Goal: Task Accomplishment & Management: Manage account settings

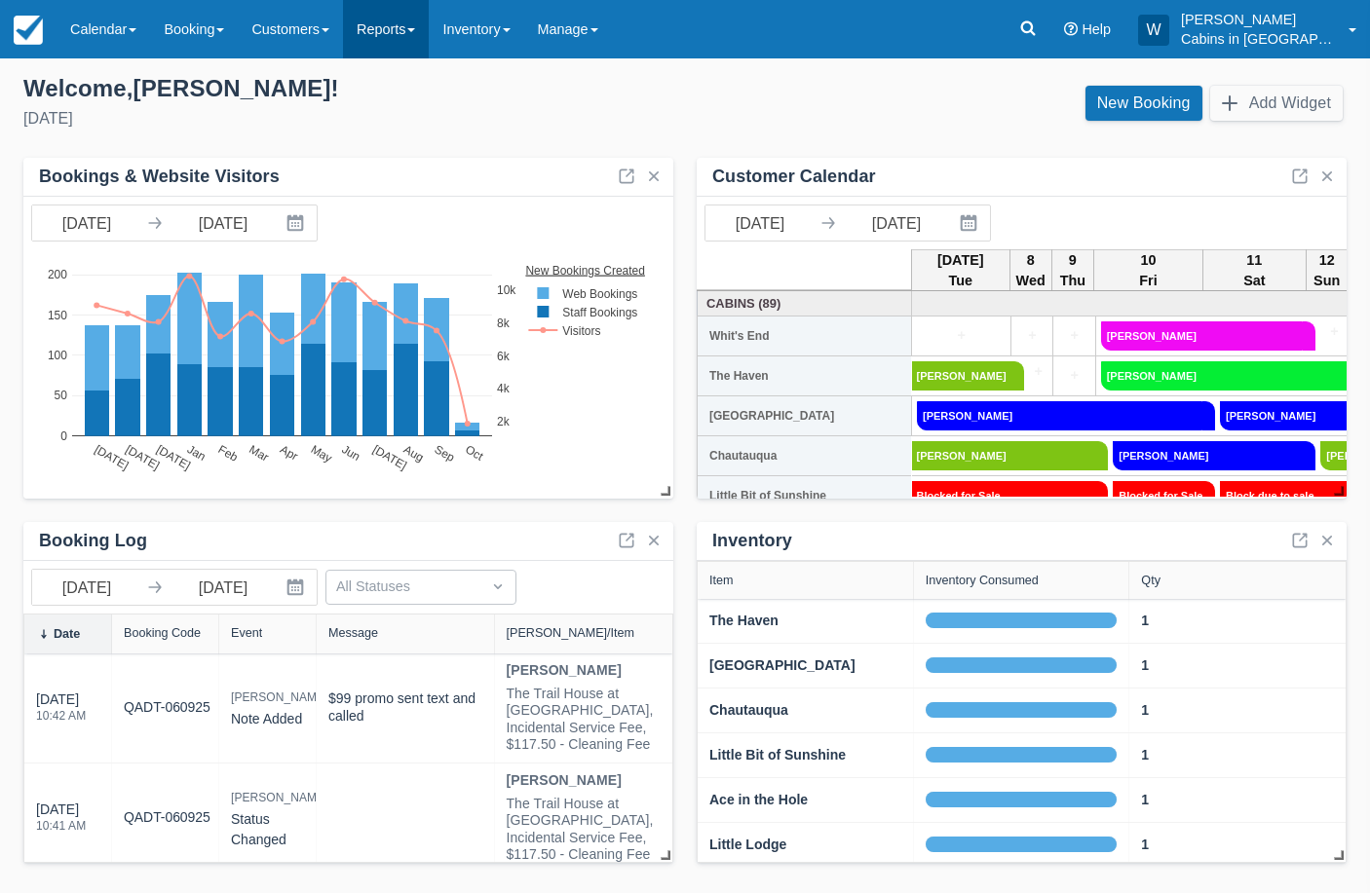
click at [422, 32] on link "Reports" at bounding box center [386, 29] width 86 height 58
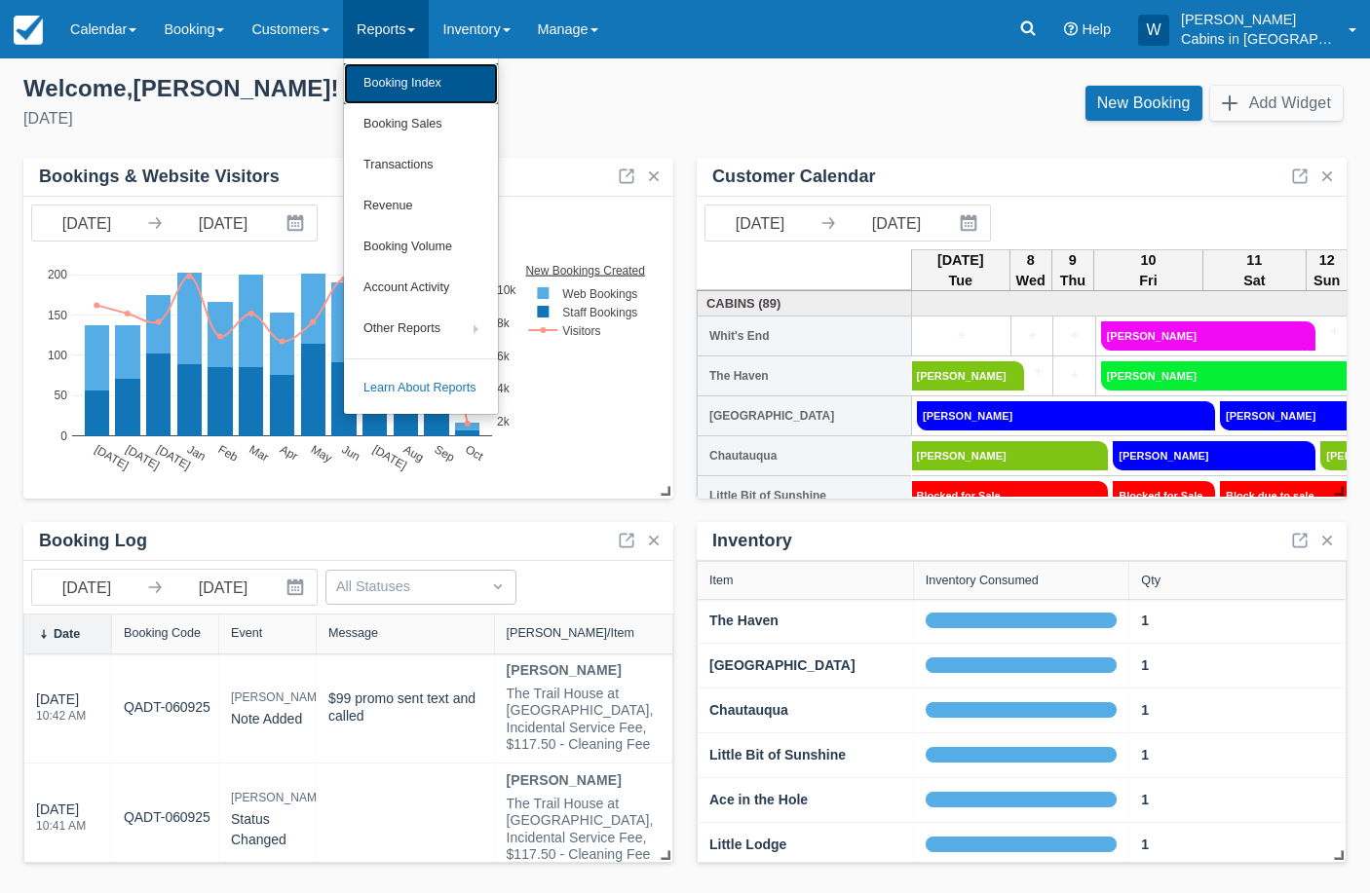
click at [434, 78] on link "Booking Index" at bounding box center [421, 83] width 154 height 41
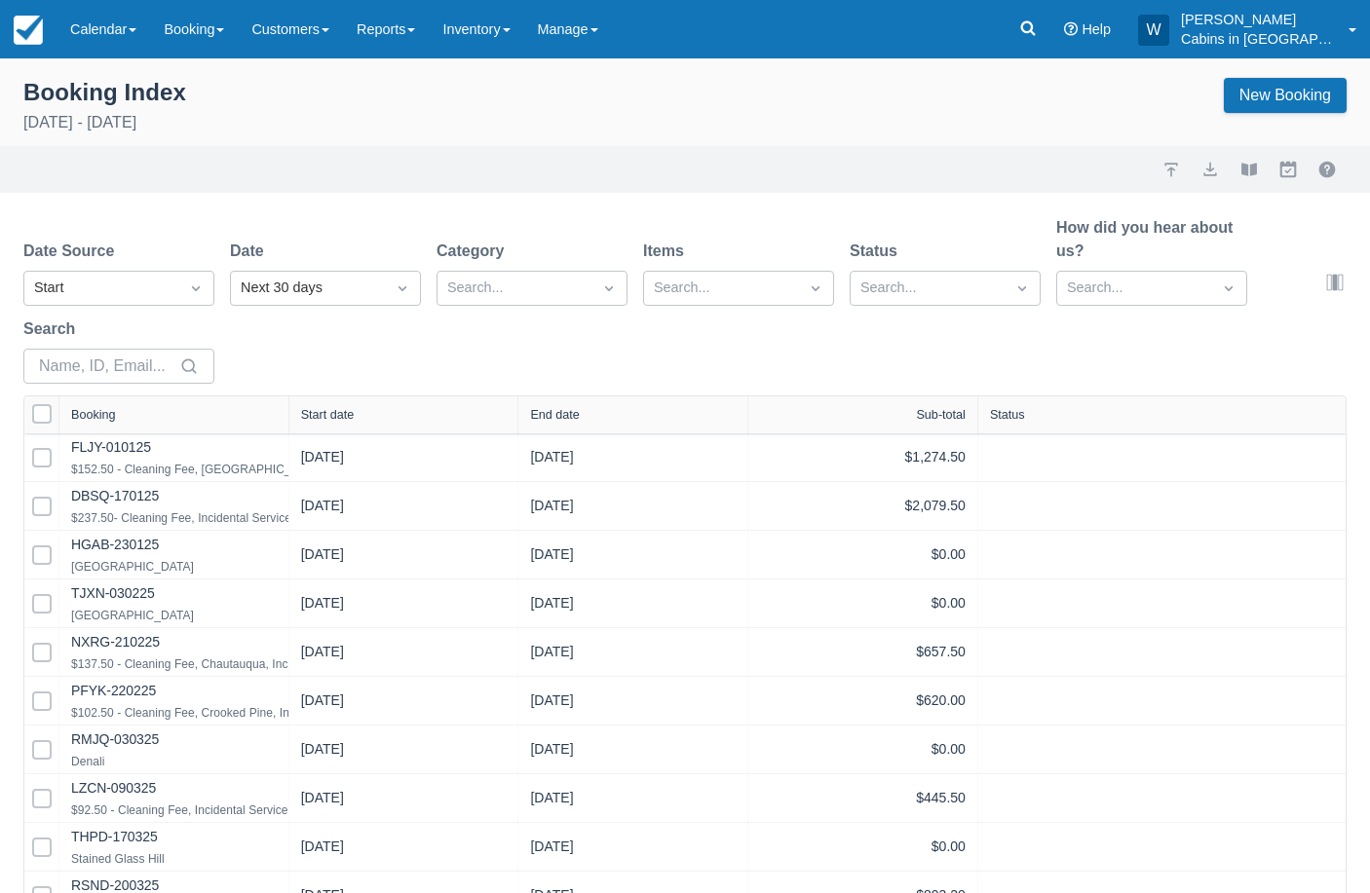
select select "25"
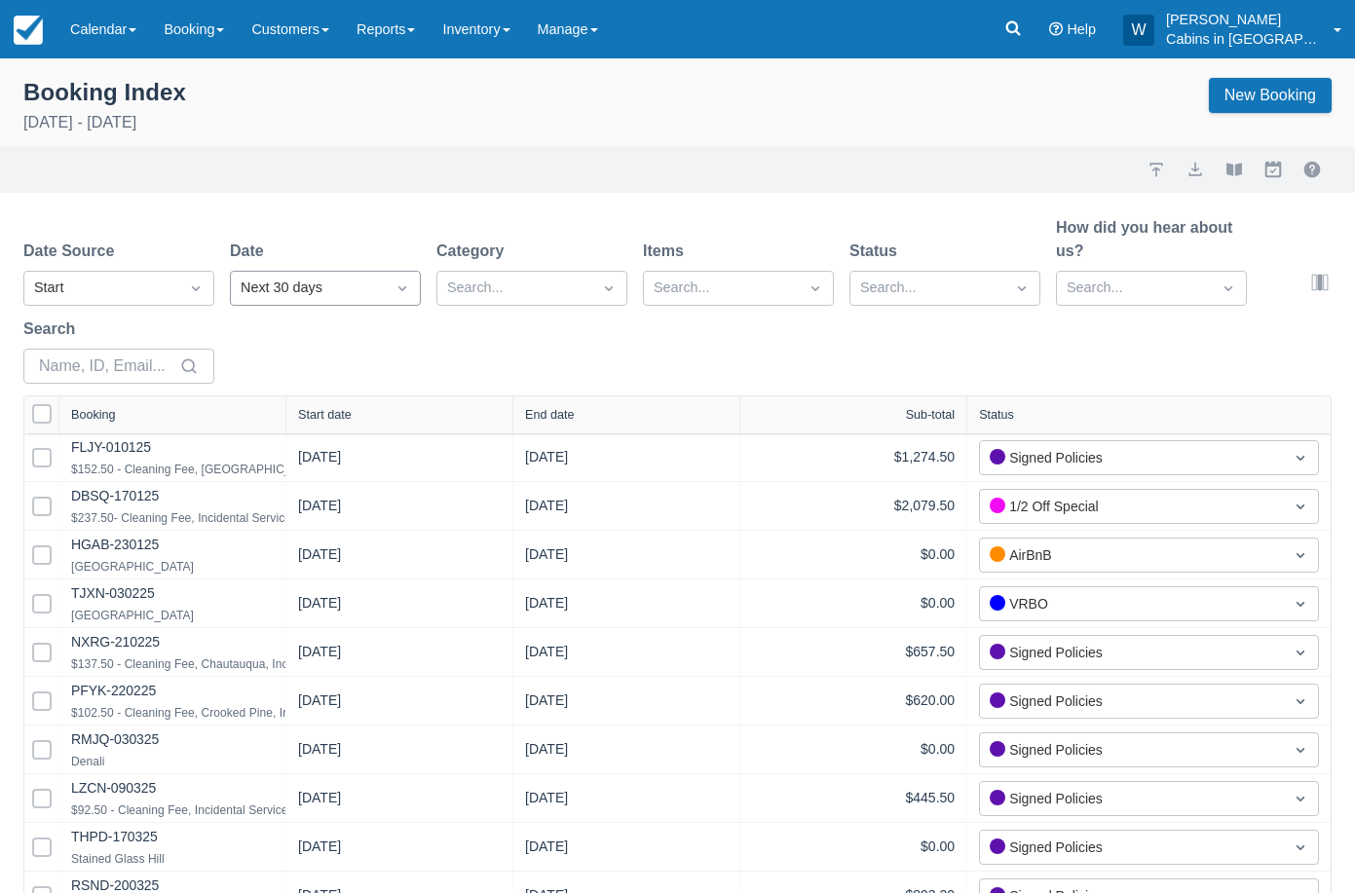
click at [270, 287] on div "Next 30 days" at bounding box center [308, 288] width 134 height 21
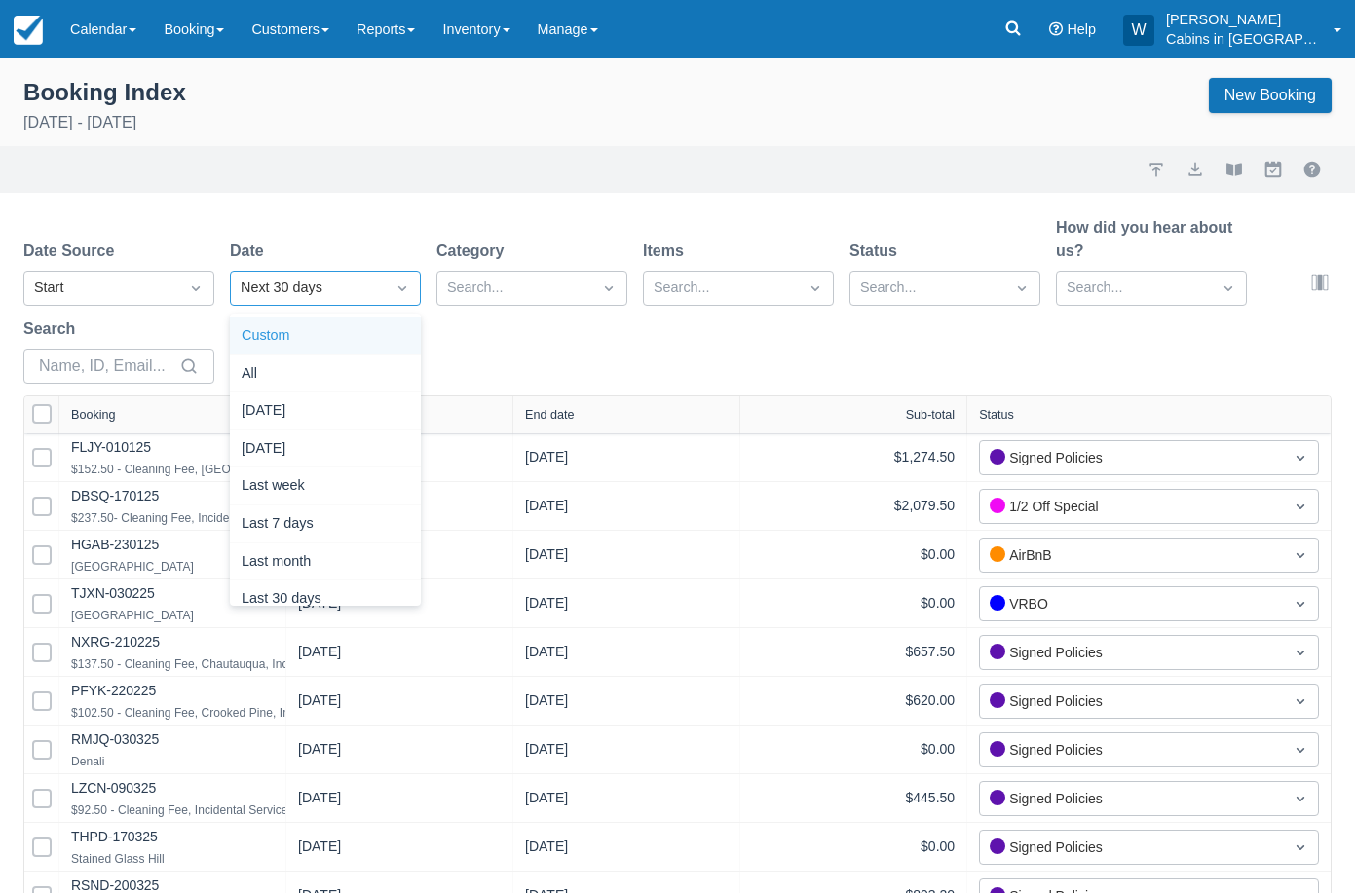
click at [287, 328] on div "Custom" at bounding box center [325, 337] width 191 height 38
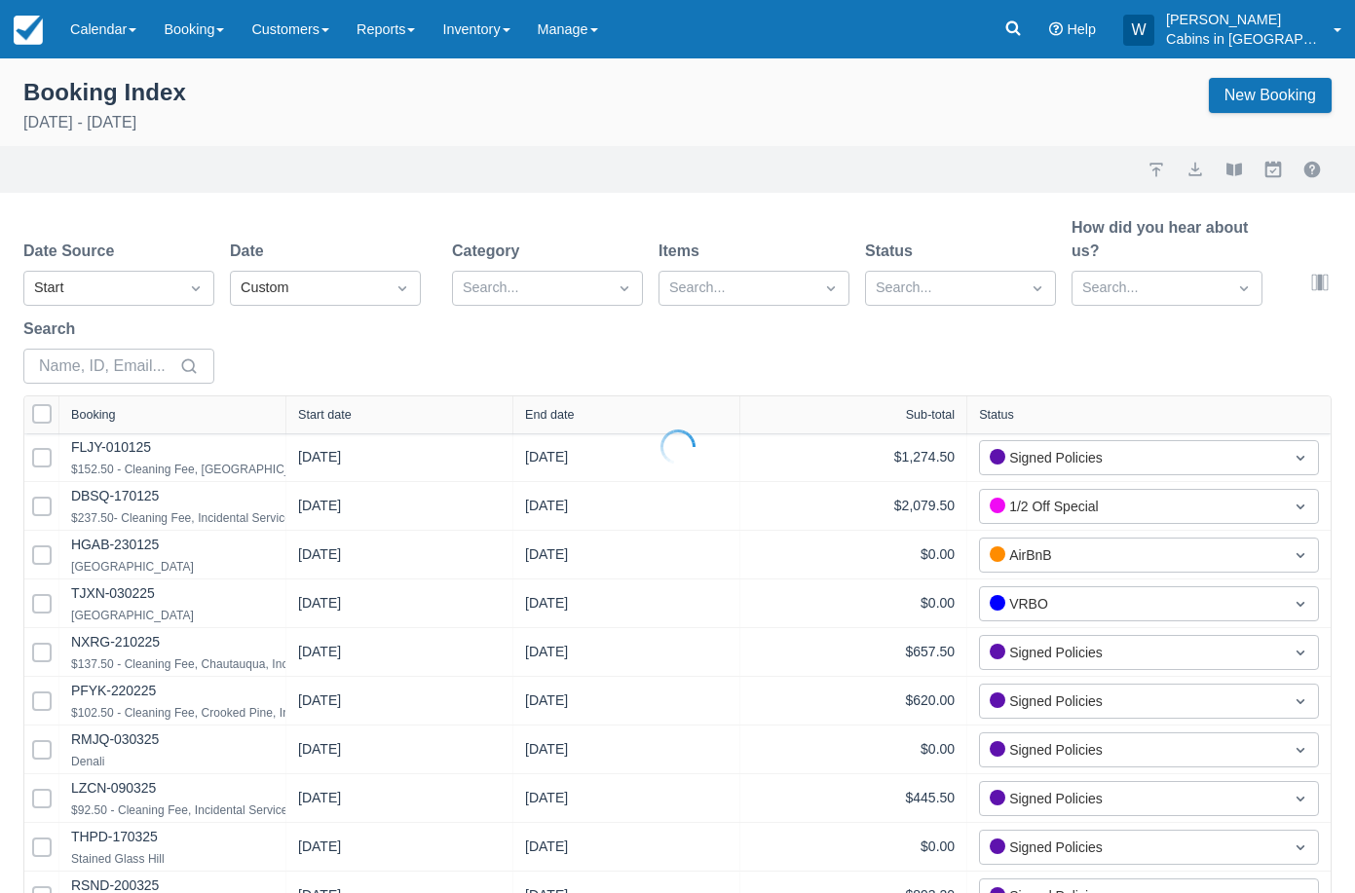
select select "25"
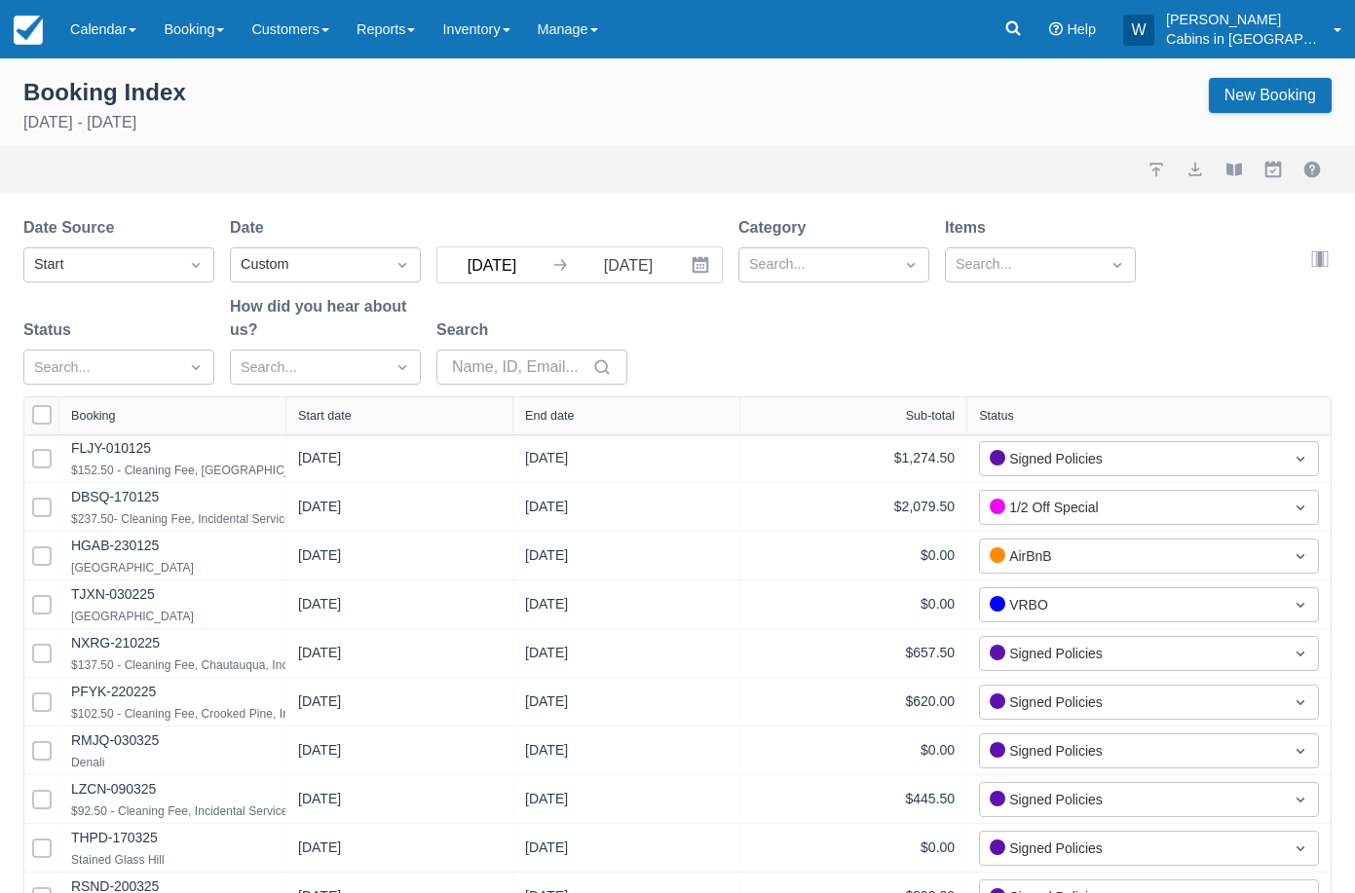
click at [526, 266] on input "[DATE]" at bounding box center [491, 264] width 109 height 35
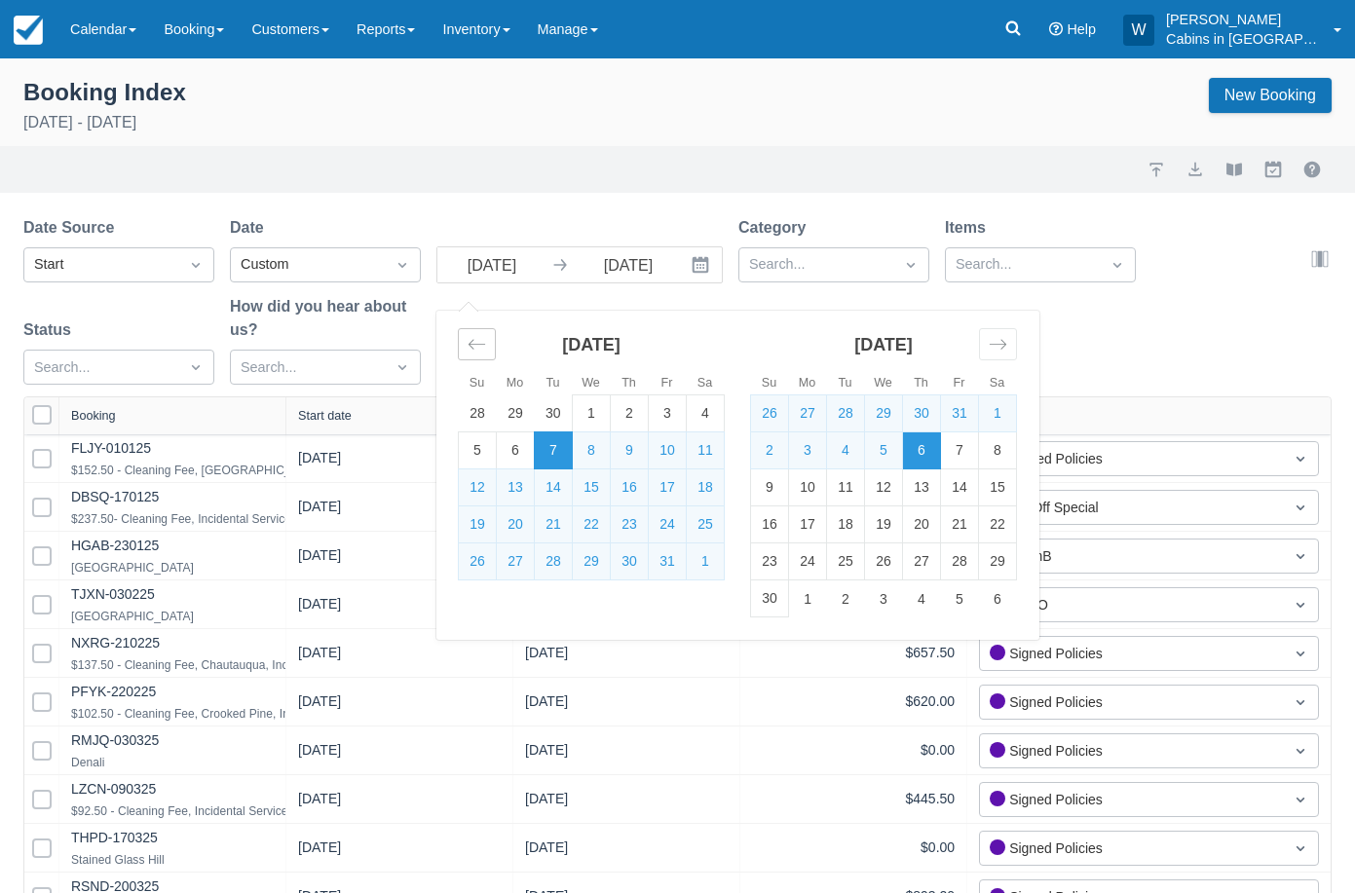
click at [474, 343] on icon "Move backward to switch to the previous month." at bounding box center [477, 344] width 19 height 19
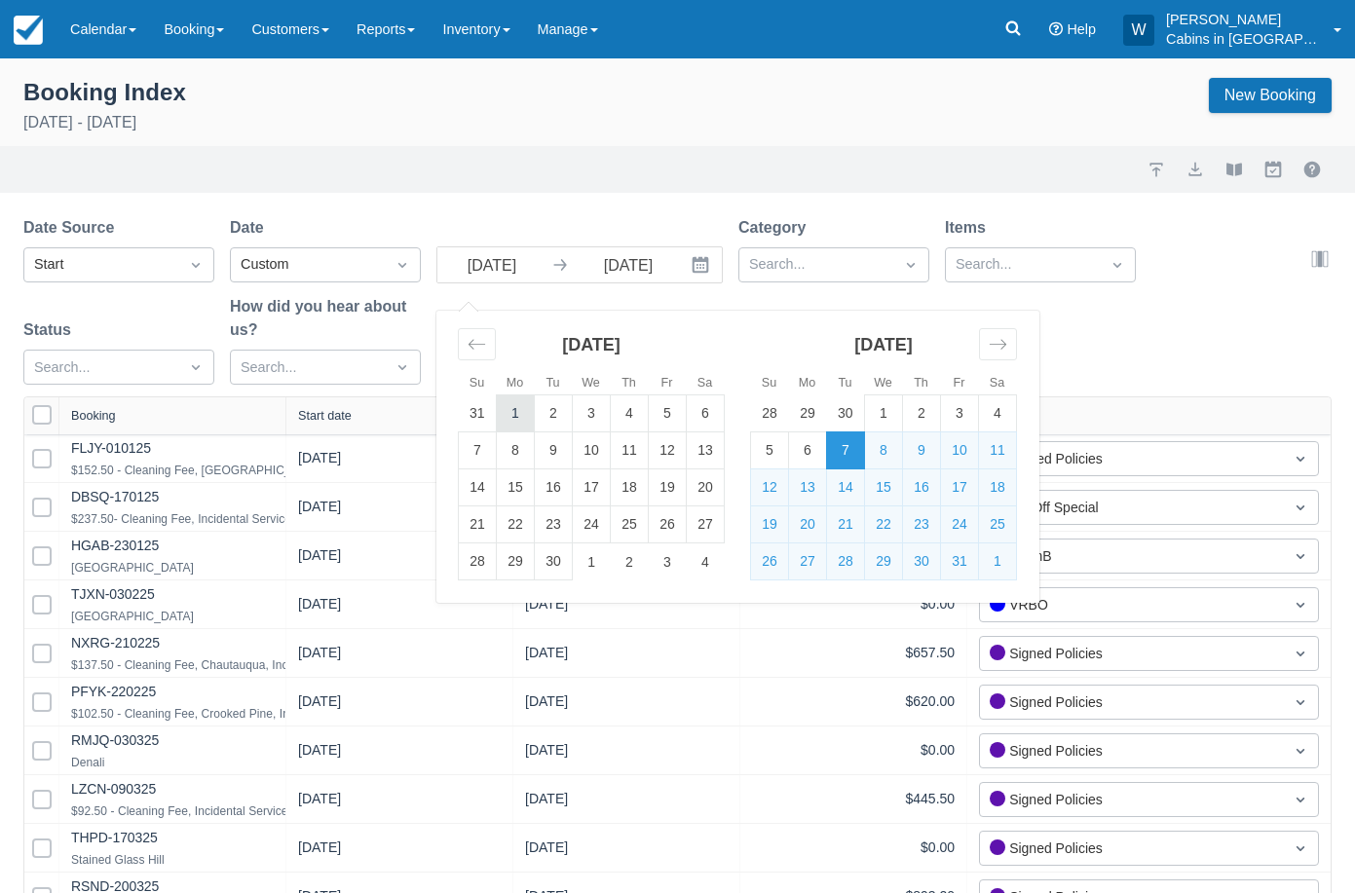
click at [506, 405] on td "1" at bounding box center [516, 414] width 38 height 37
type input "09/01/25"
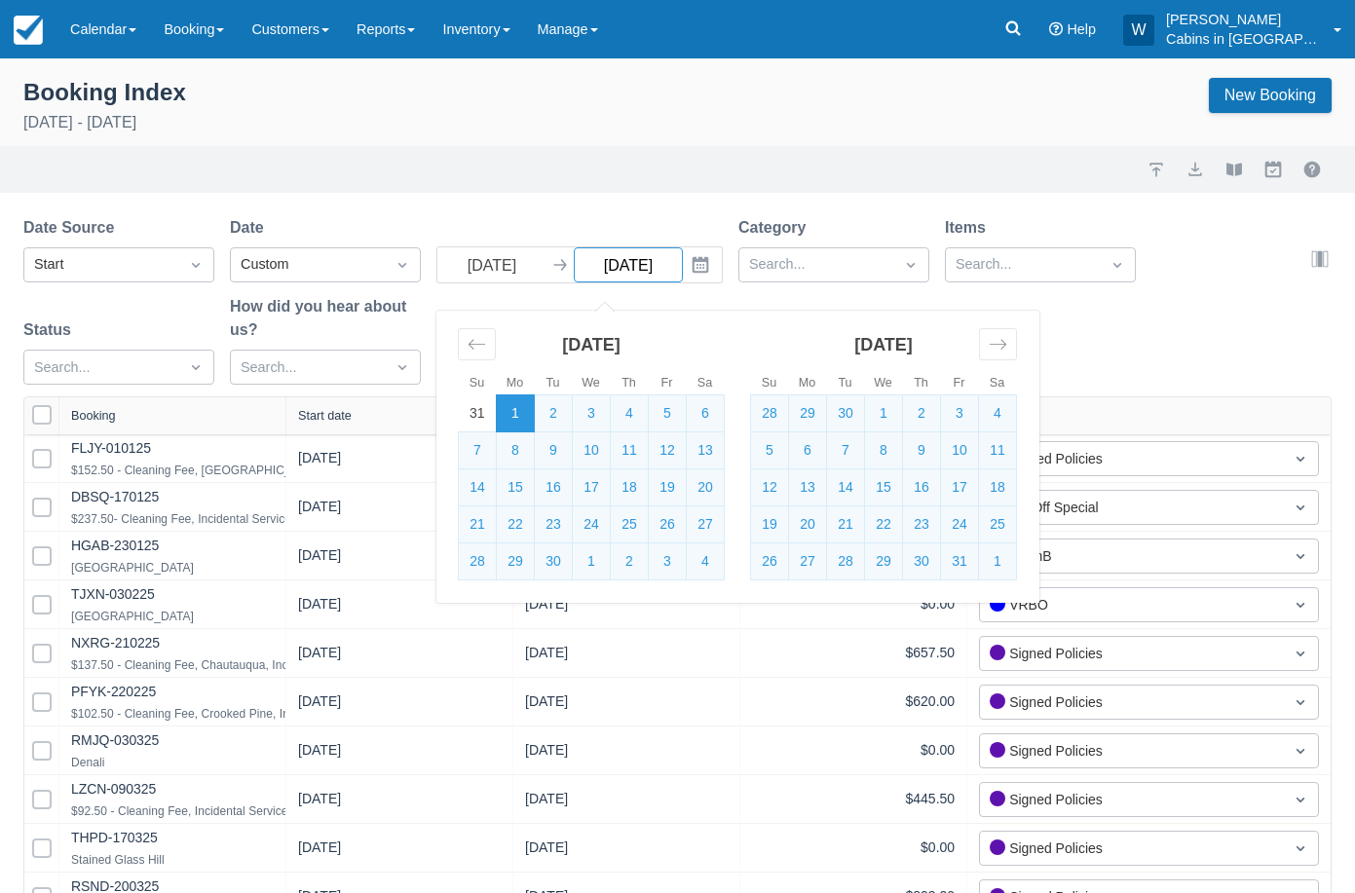
select select "25"
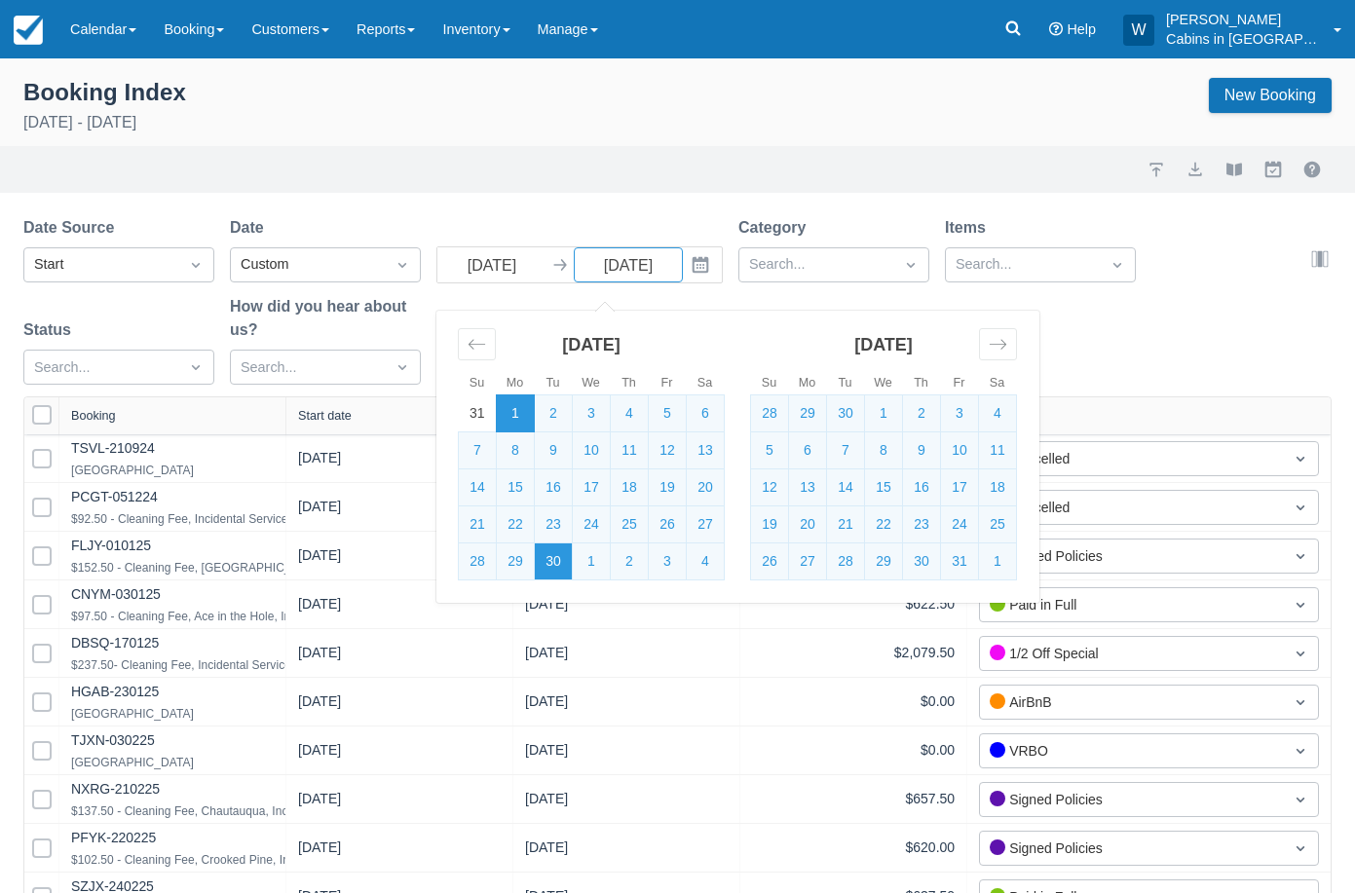
click at [555, 559] on td "30" at bounding box center [554, 562] width 38 height 37
type input "09/30/25"
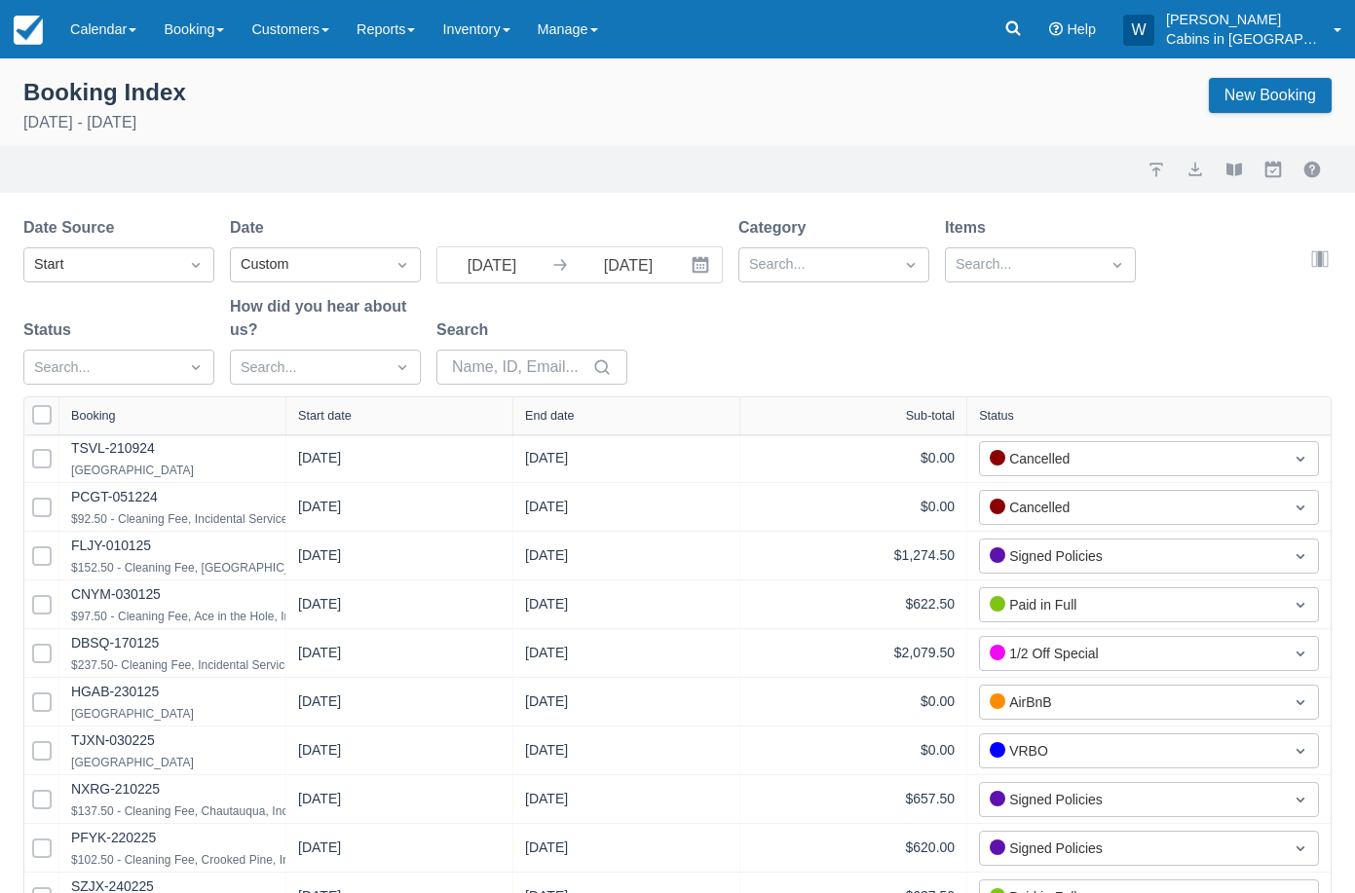
select select "25"
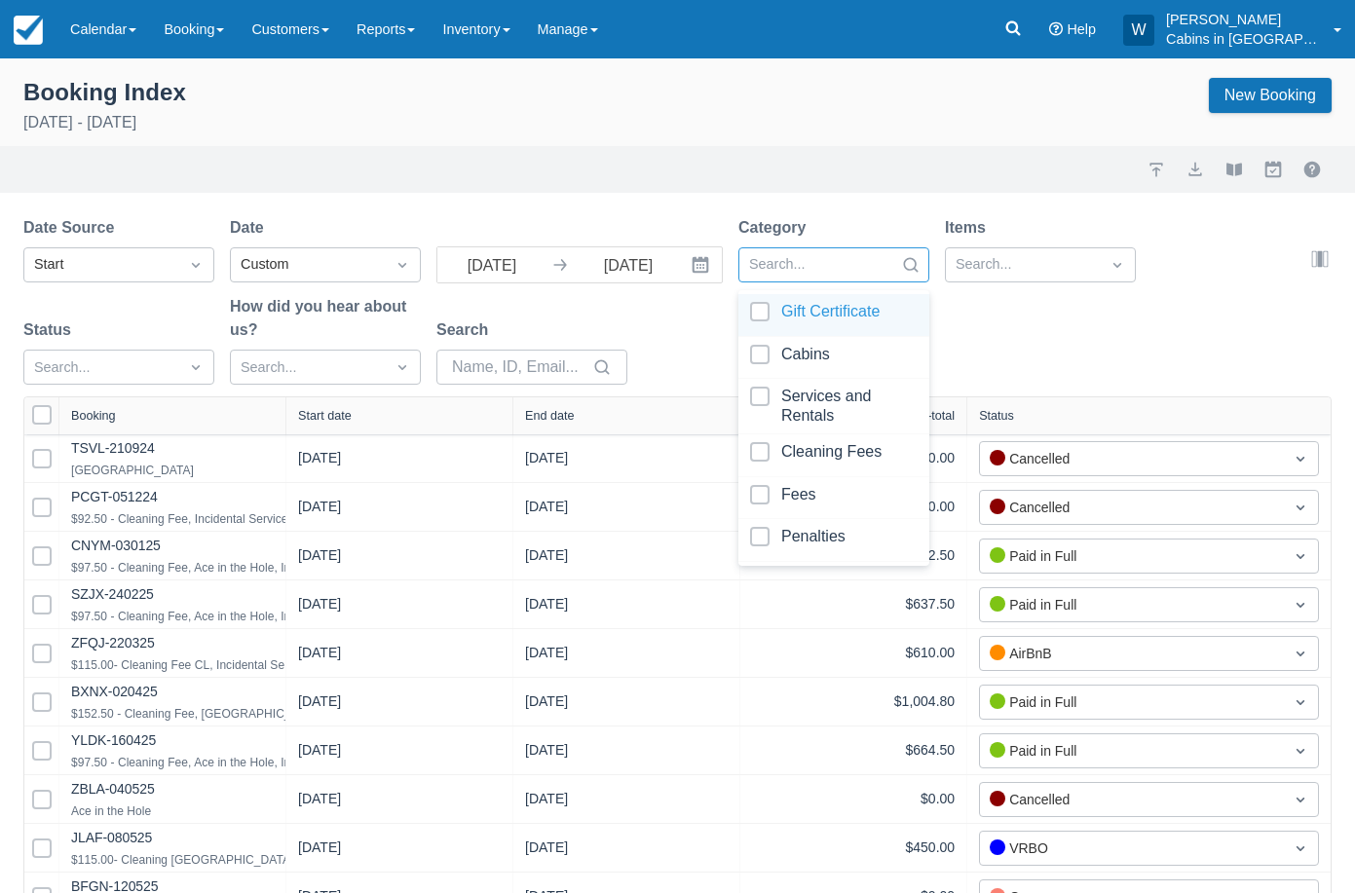
click at [805, 262] on div at bounding box center [816, 264] width 134 height 25
click at [756, 350] on div at bounding box center [834, 358] width 168 height 26
select select "25"
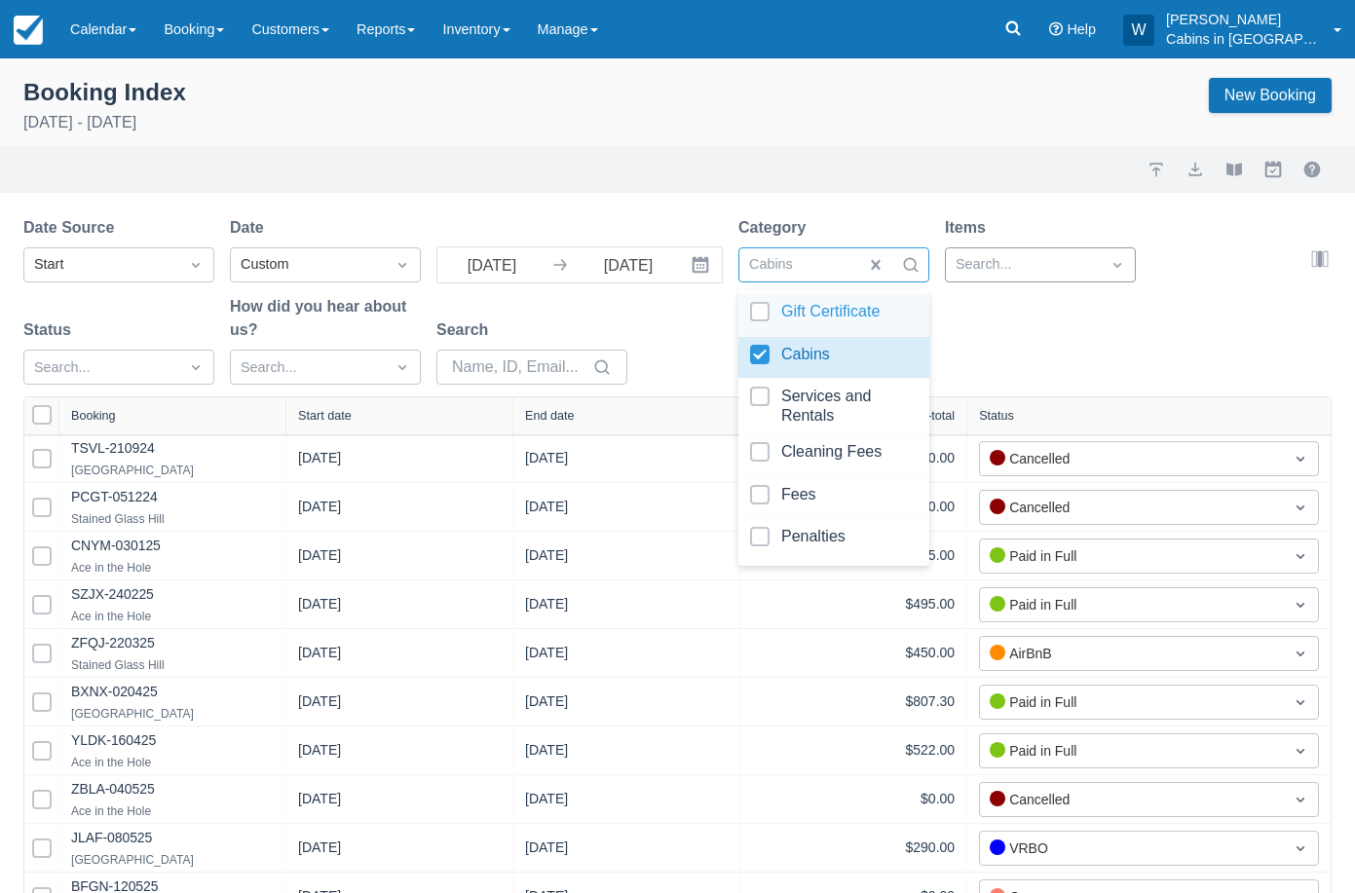
click at [1007, 261] on div at bounding box center [1023, 264] width 134 height 25
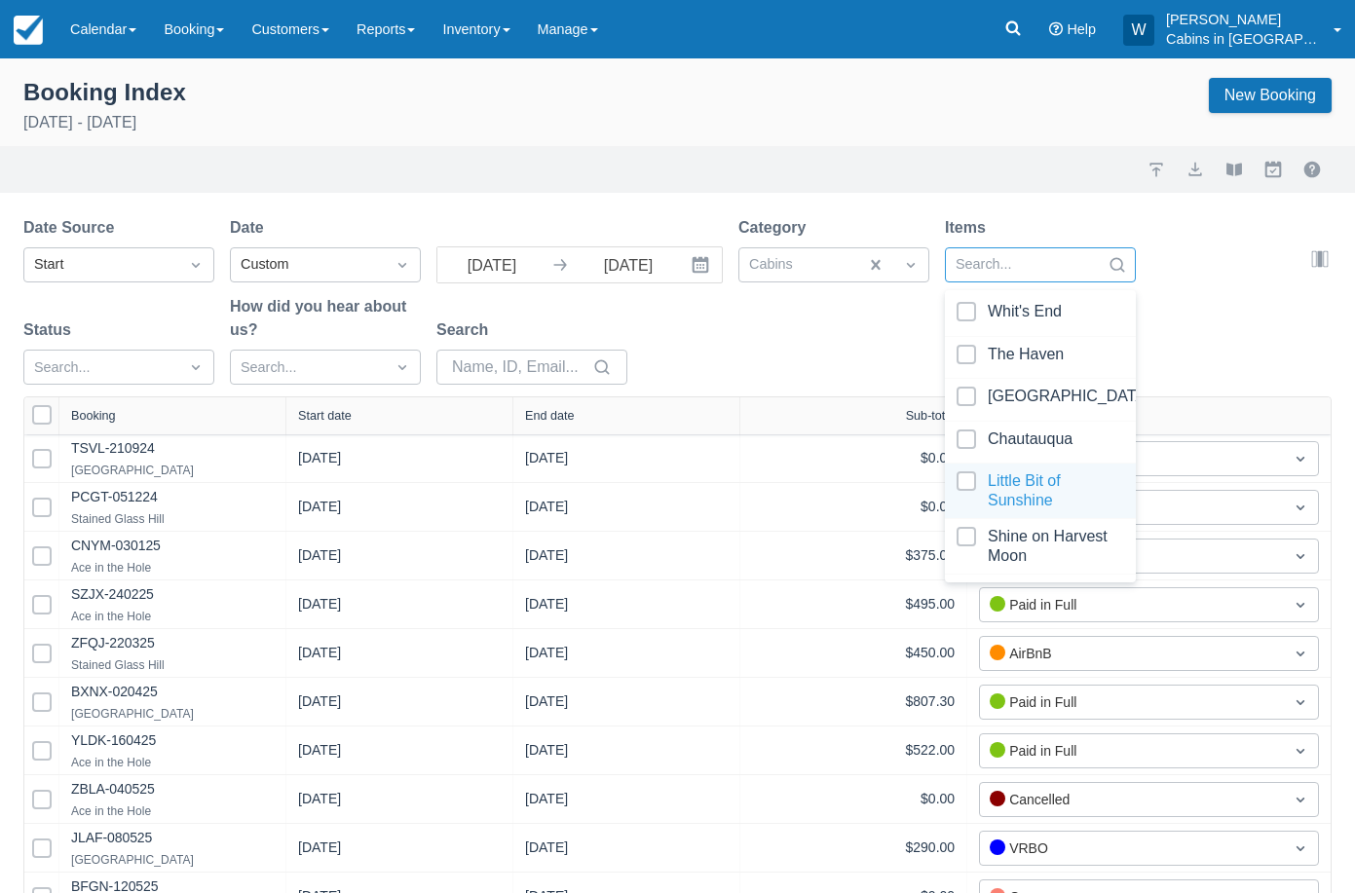
click at [968, 478] on div at bounding box center [1041, 491] width 168 height 39
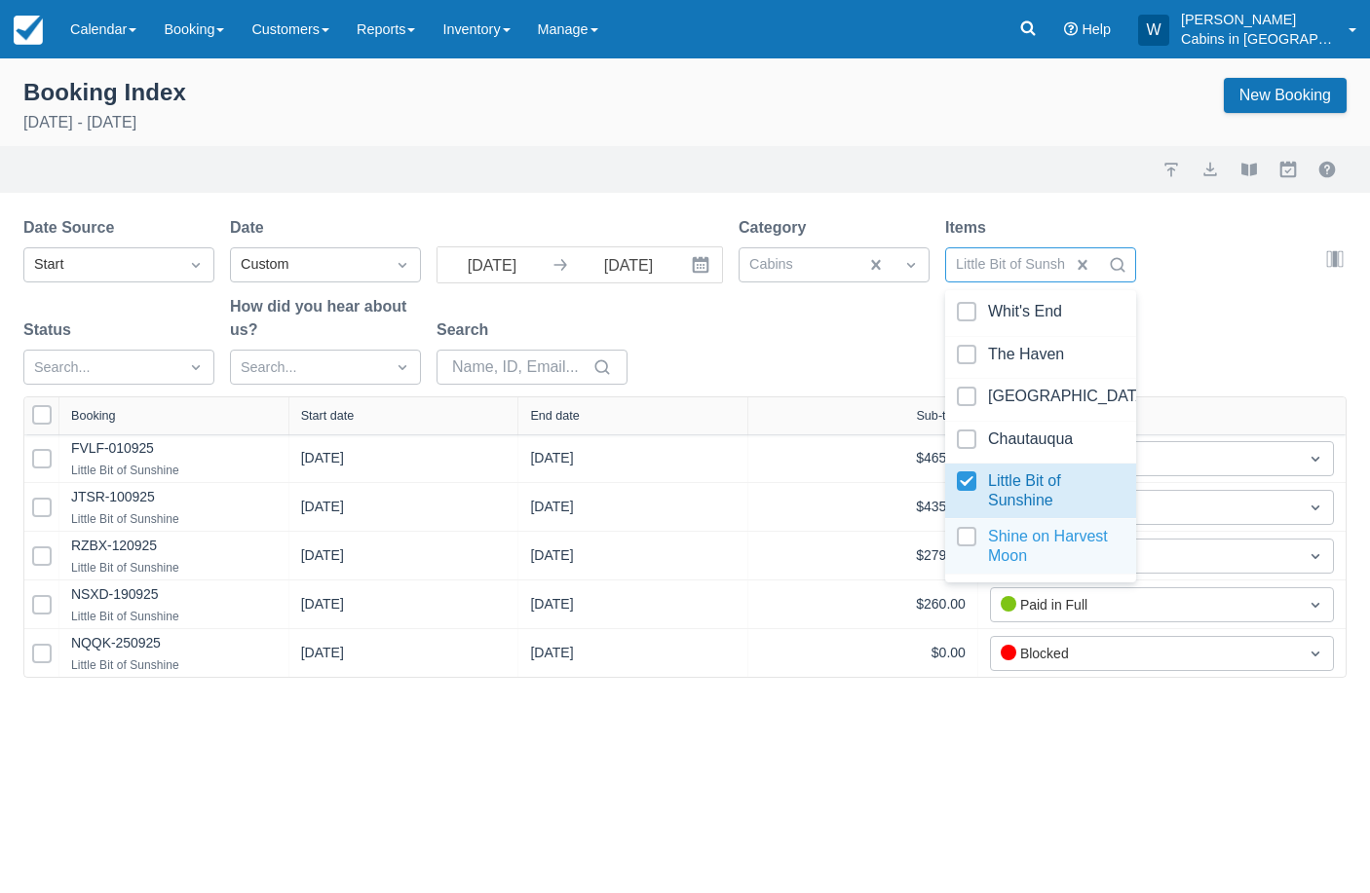
click at [969, 527] on div at bounding box center [1041, 546] width 168 height 39
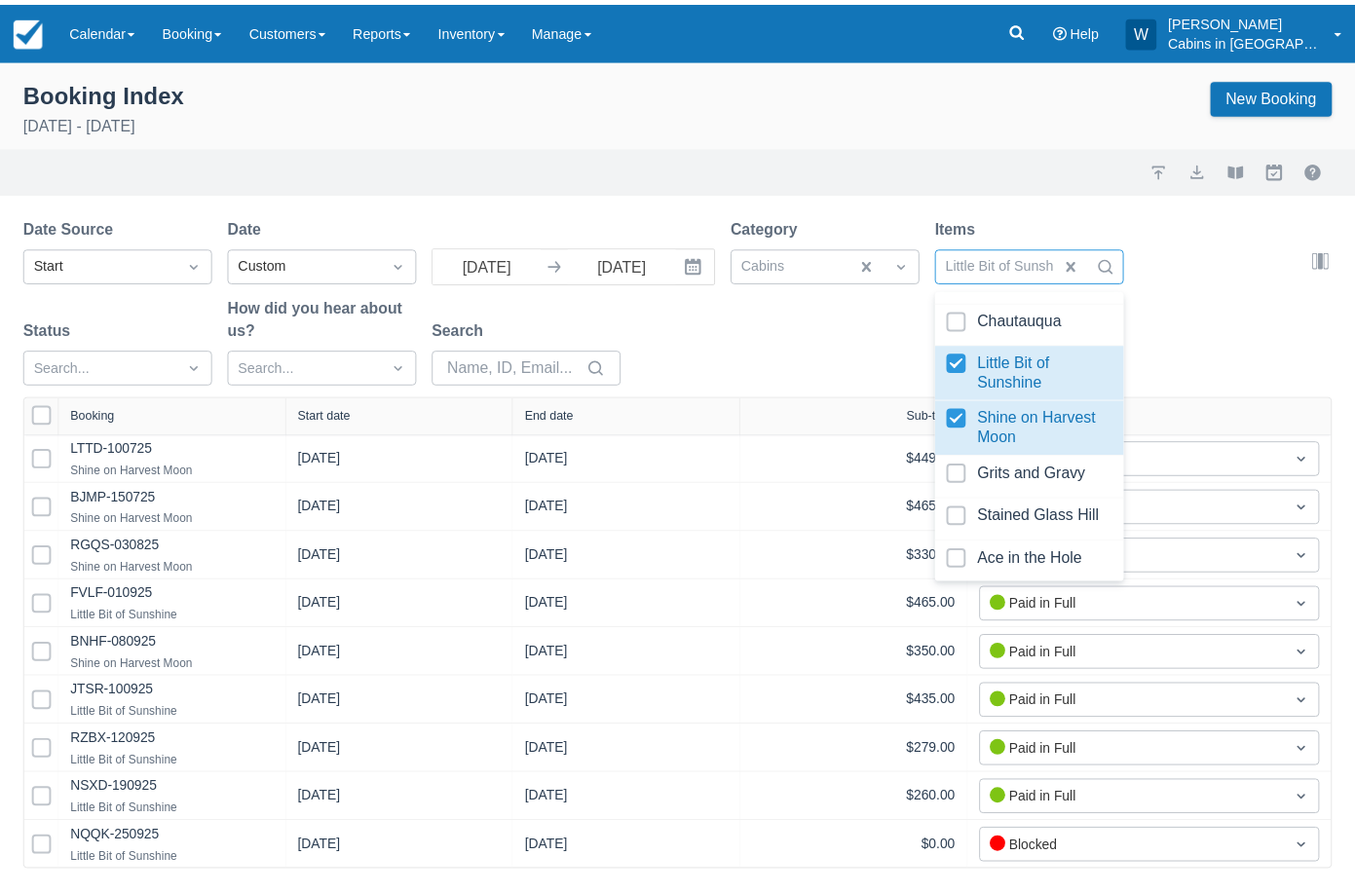
scroll to position [133, 0]
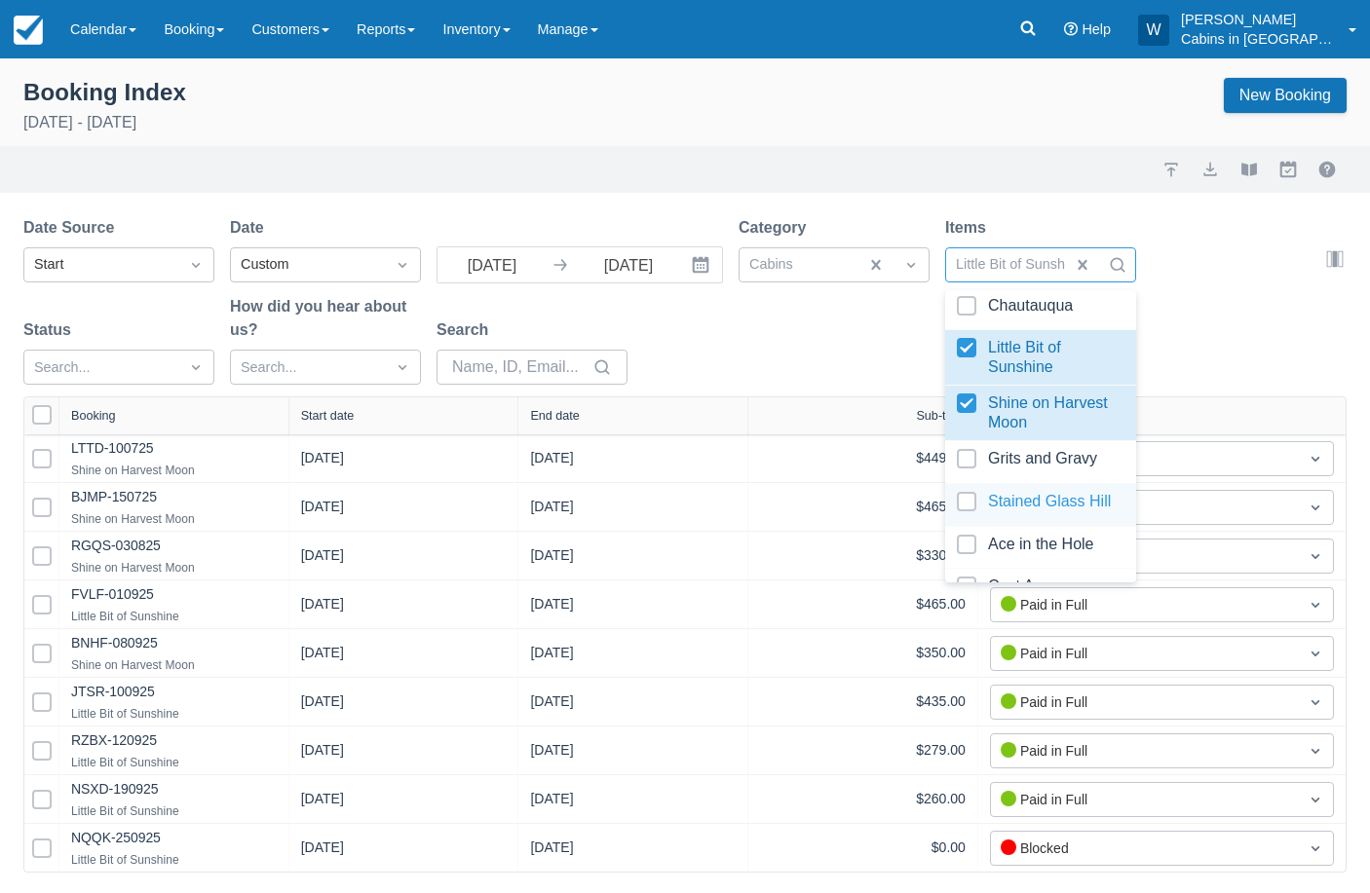
click at [963, 492] on div at bounding box center [1041, 505] width 168 height 26
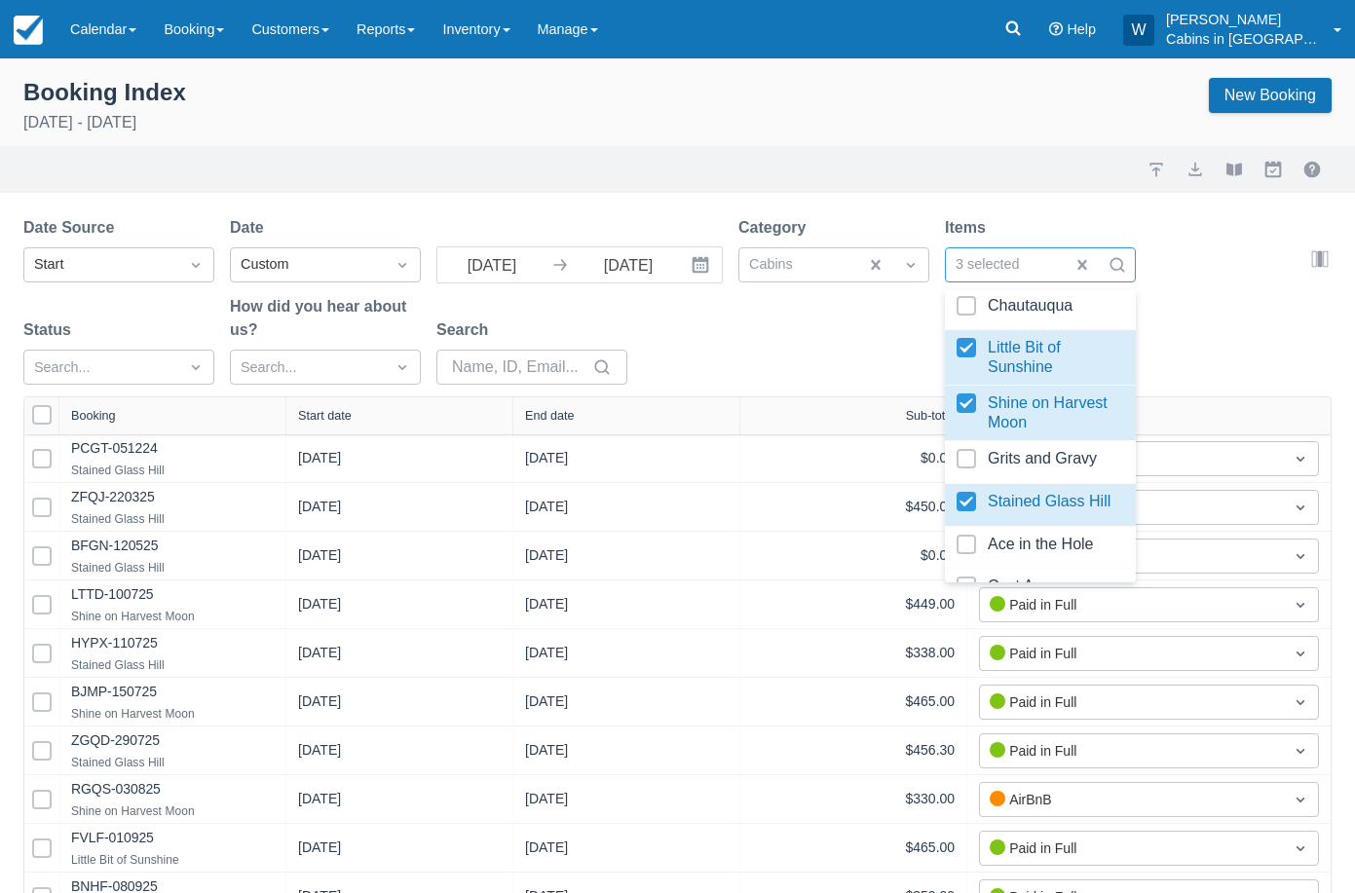
click at [760, 358] on div "Date Source Start Date Custom 09/01/25 Navigate forward to interact with the ca…" at bounding box center [665, 306] width 1285 height 180
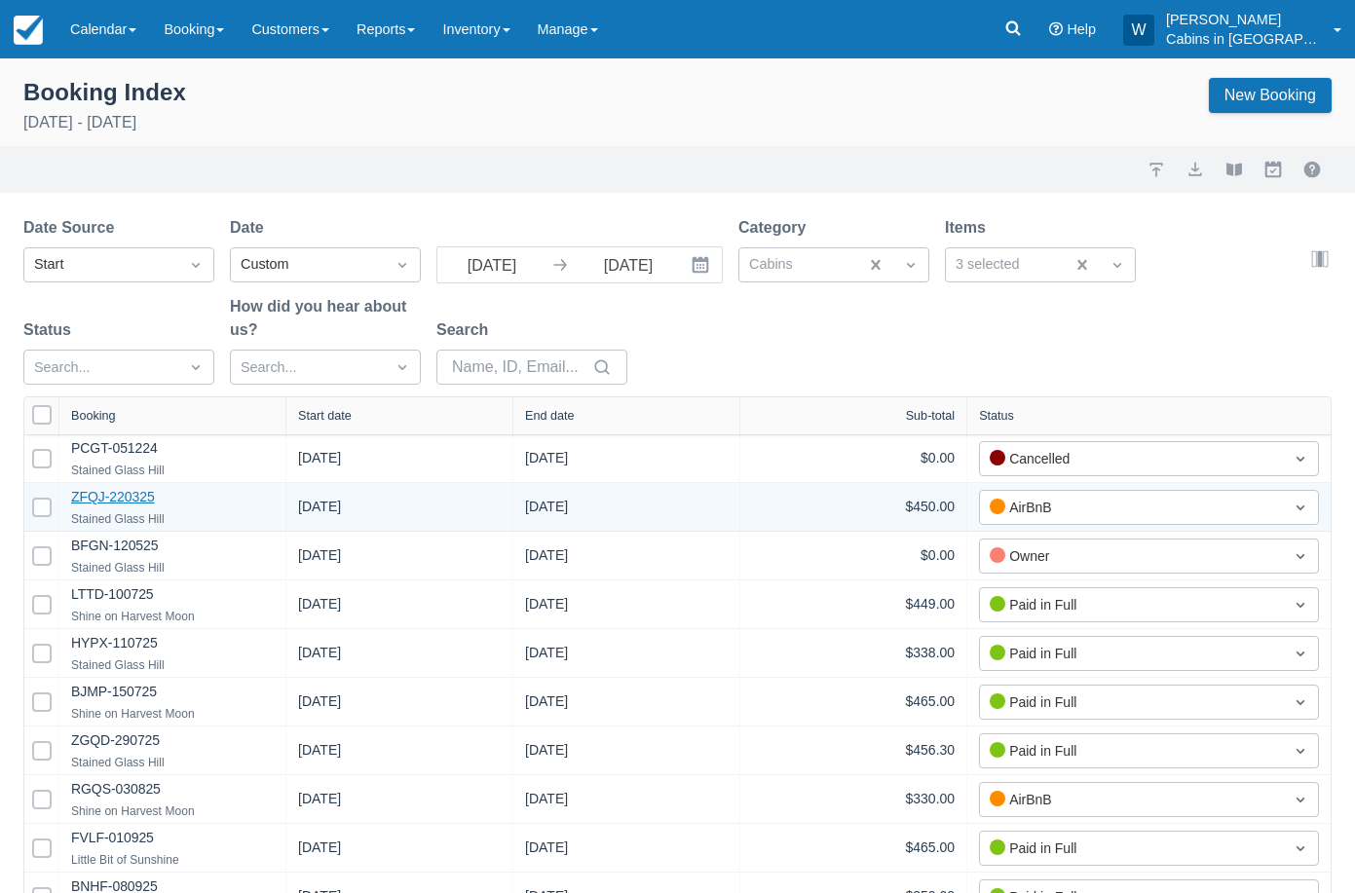
click at [109, 496] on link "ZFQJ-220325" at bounding box center [113, 497] width 84 height 16
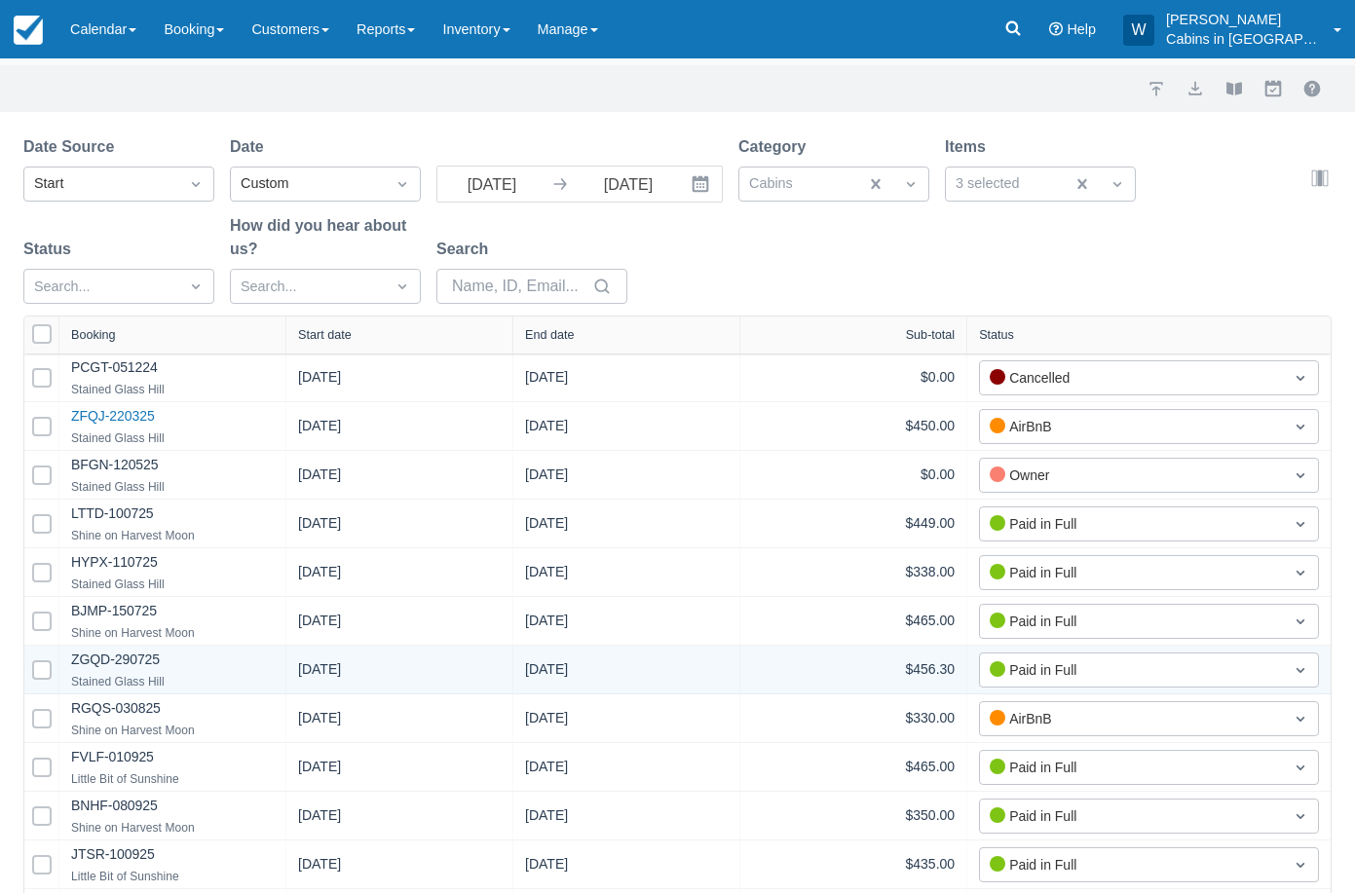
scroll to position [86, 0]
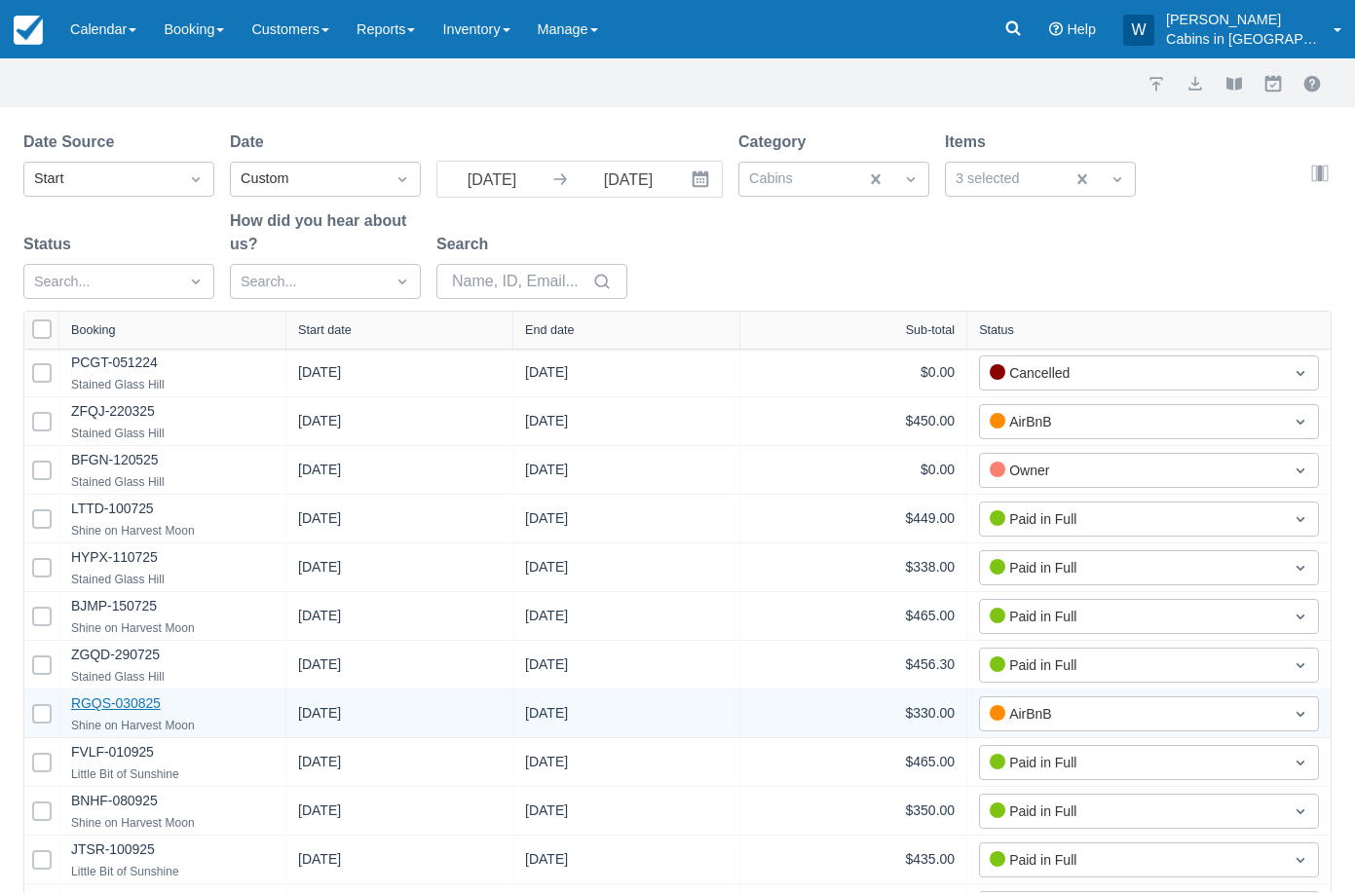
click at [117, 701] on link "RGQS-030825" at bounding box center [116, 704] width 90 height 16
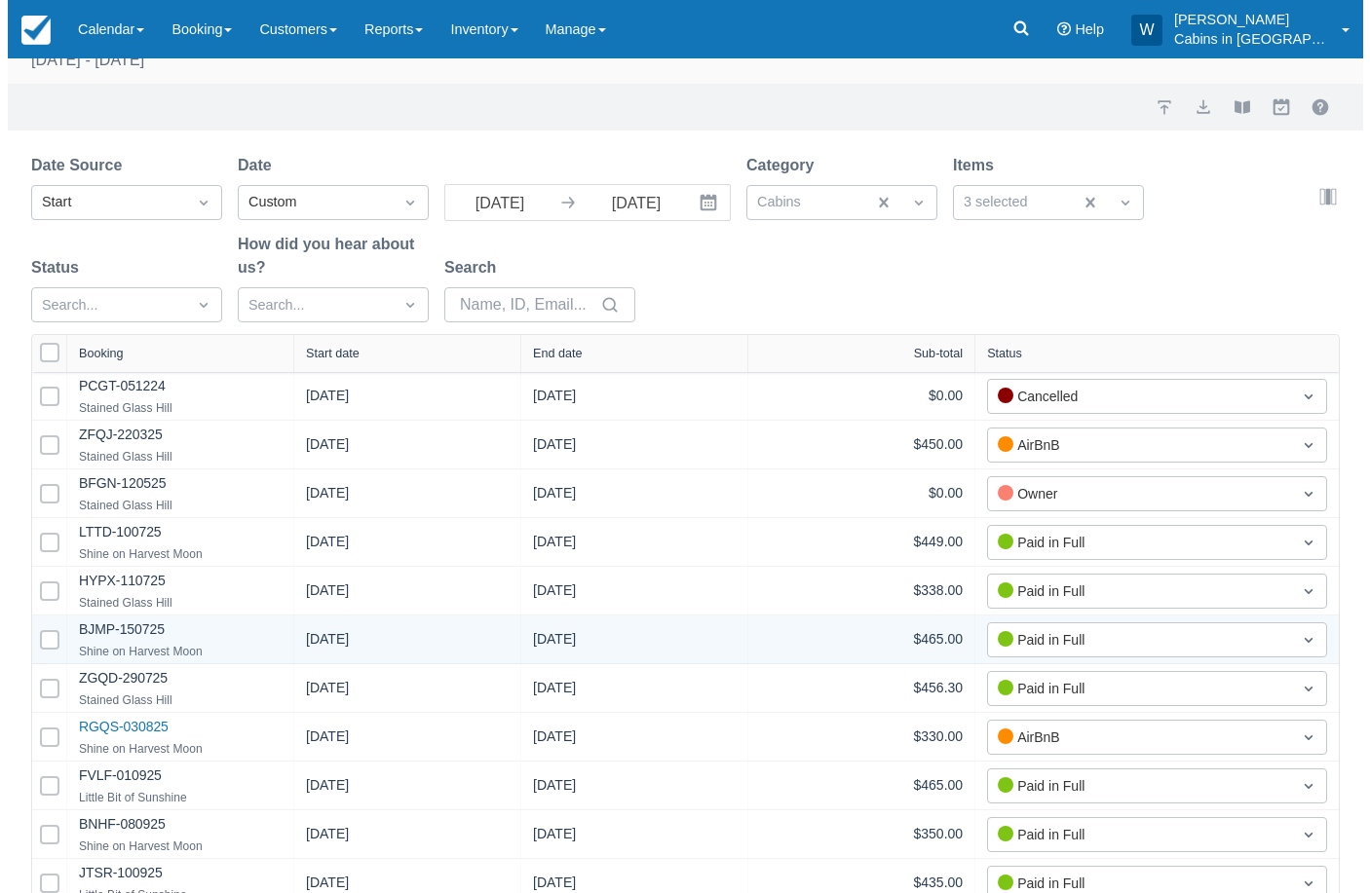
scroll to position [0, 0]
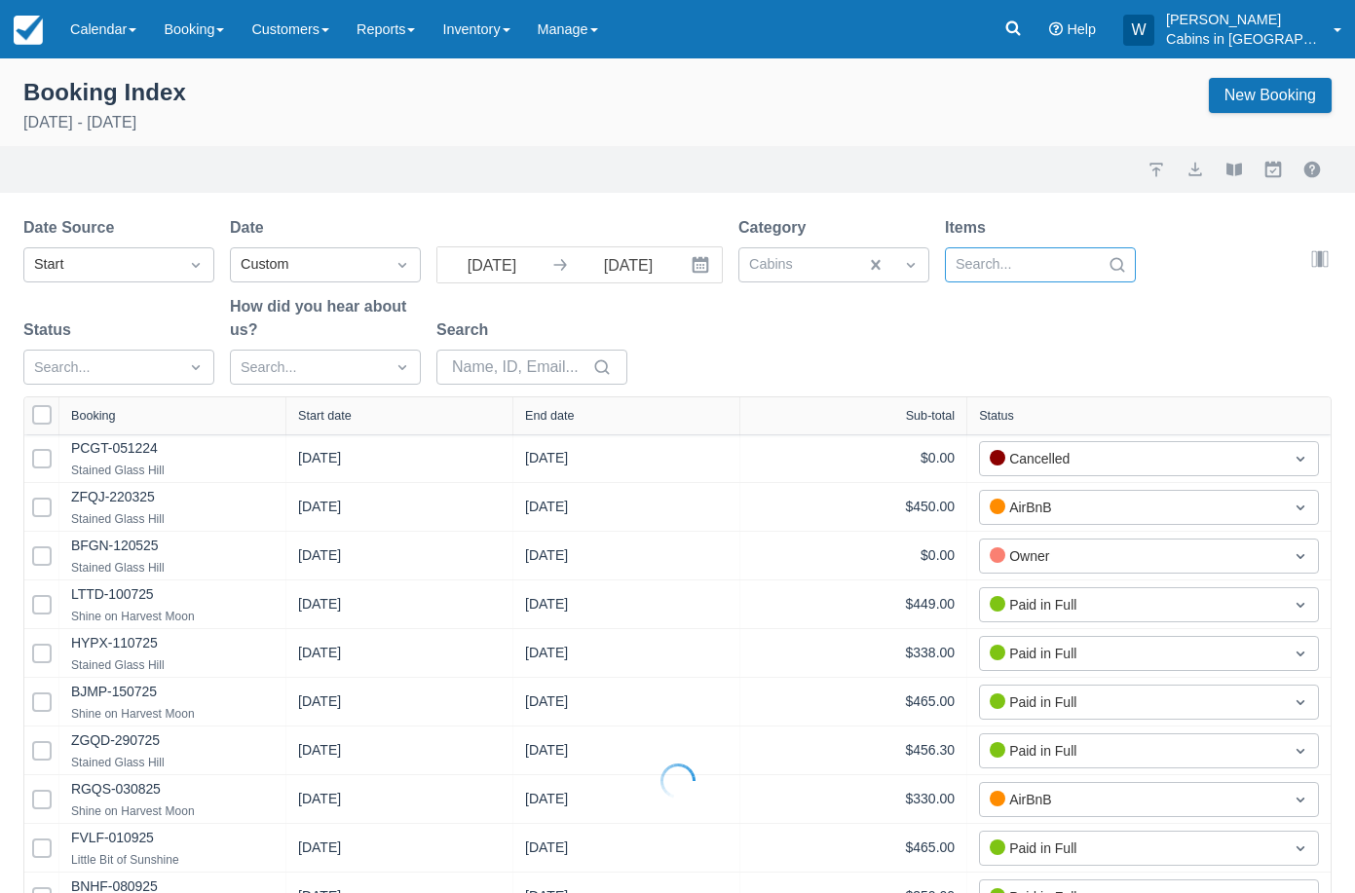
select select "25"
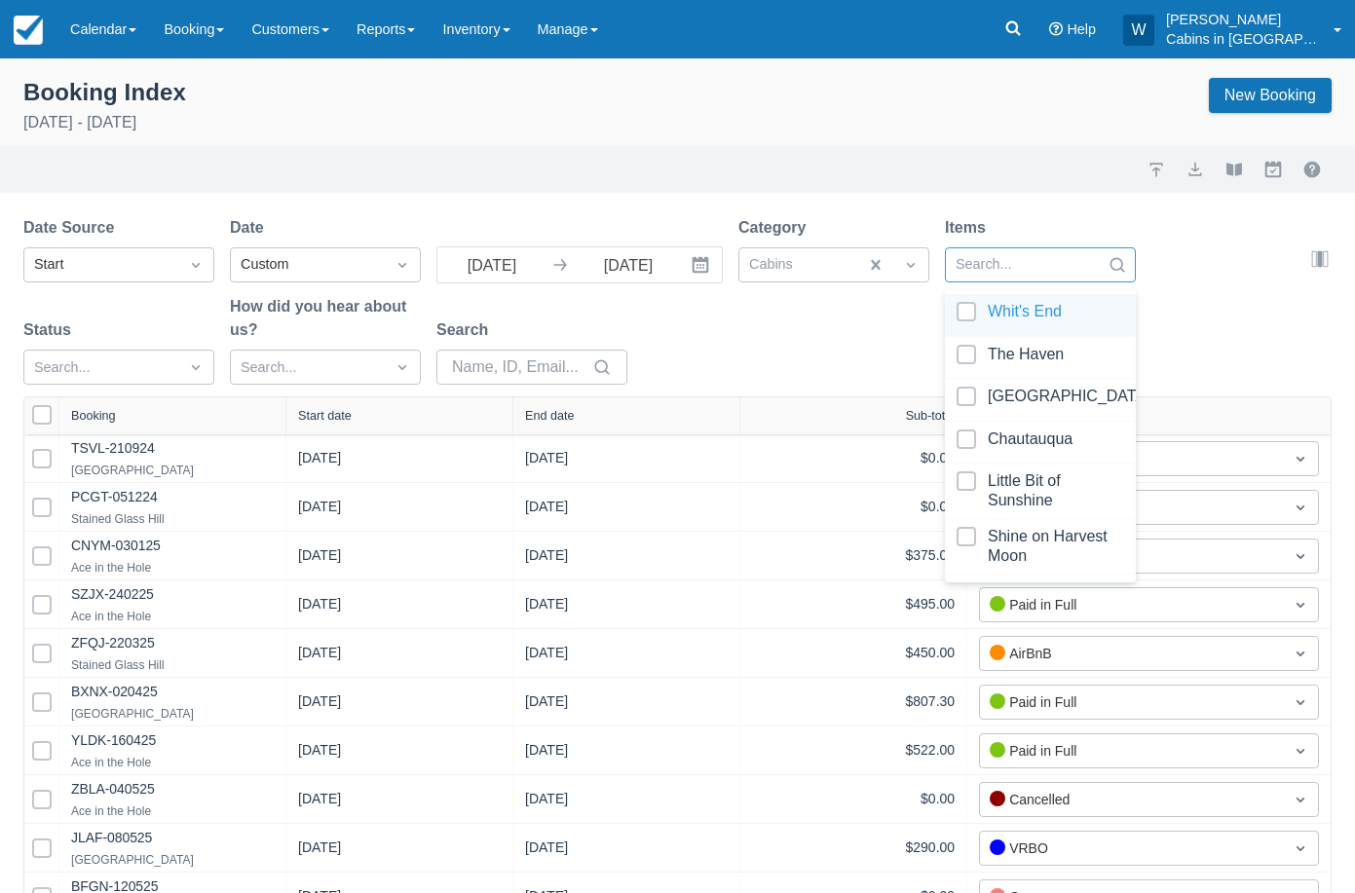
click at [1024, 267] on div at bounding box center [1023, 264] width 134 height 25
click at [967, 357] on div at bounding box center [1041, 358] width 168 height 26
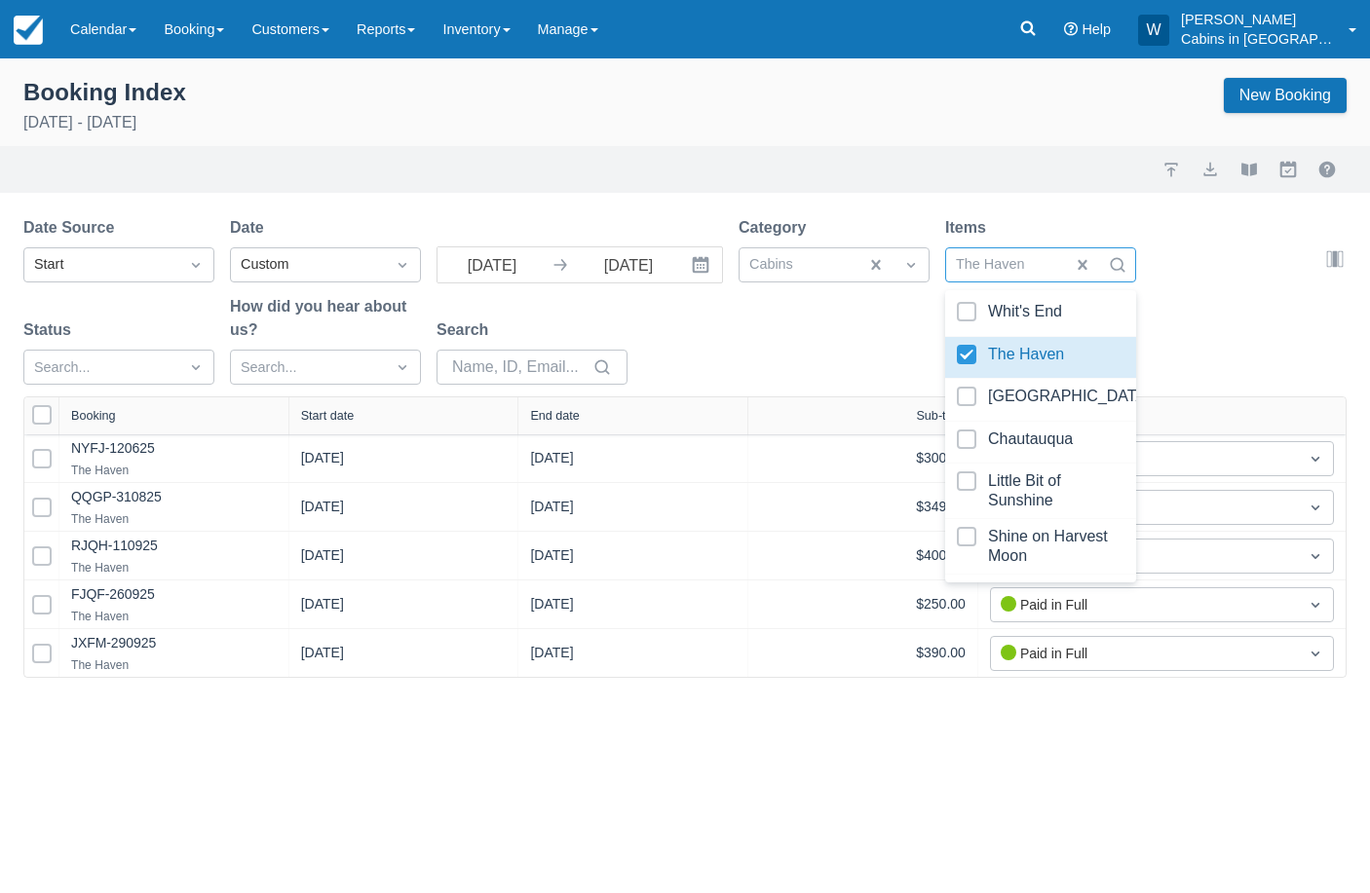
click at [853, 352] on div "Date Source Start Date Custom 09/01/25 Navigate forward to interact with the ca…" at bounding box center [673, 306] width 1300 height 180
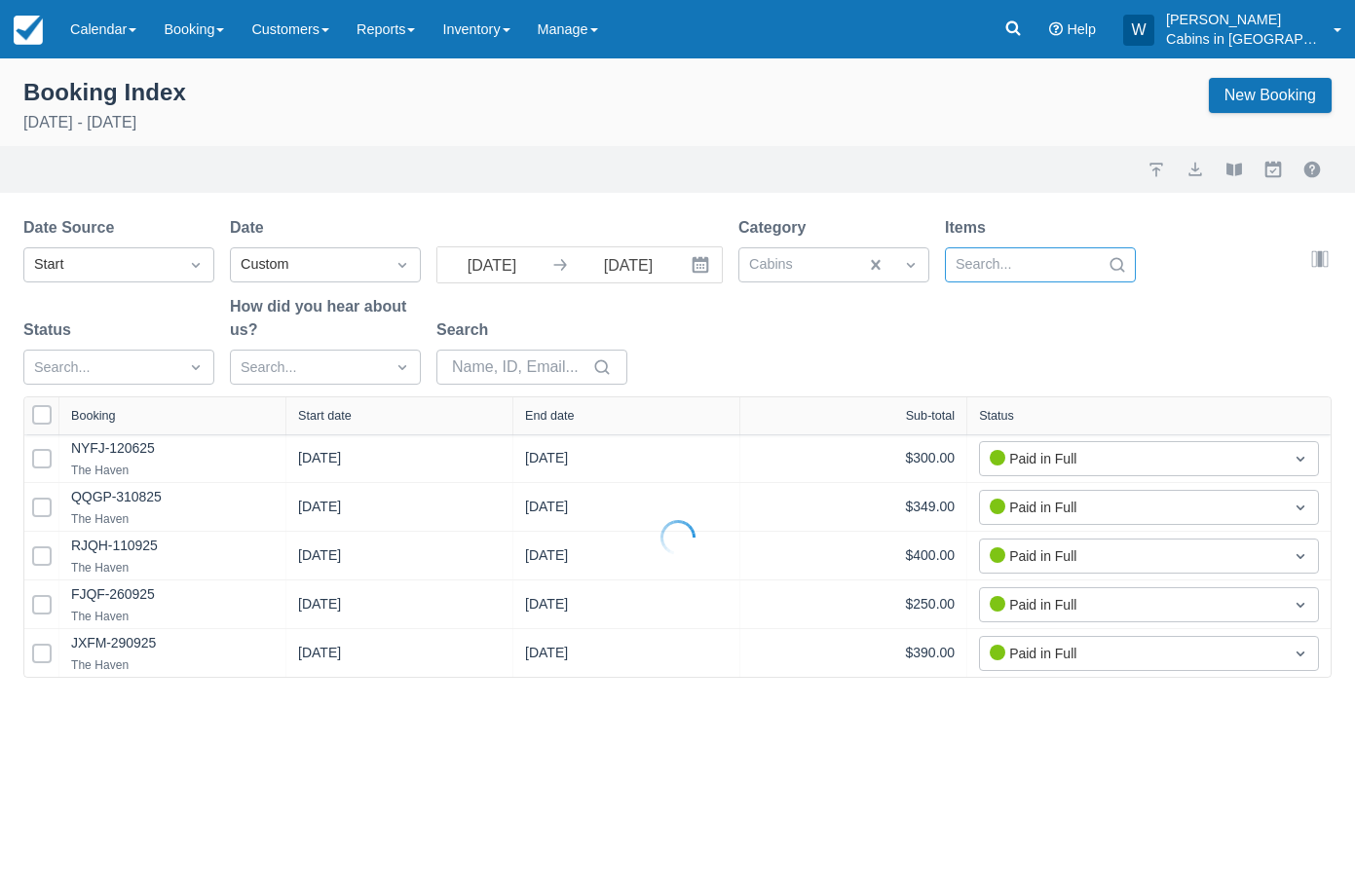
select select "25"
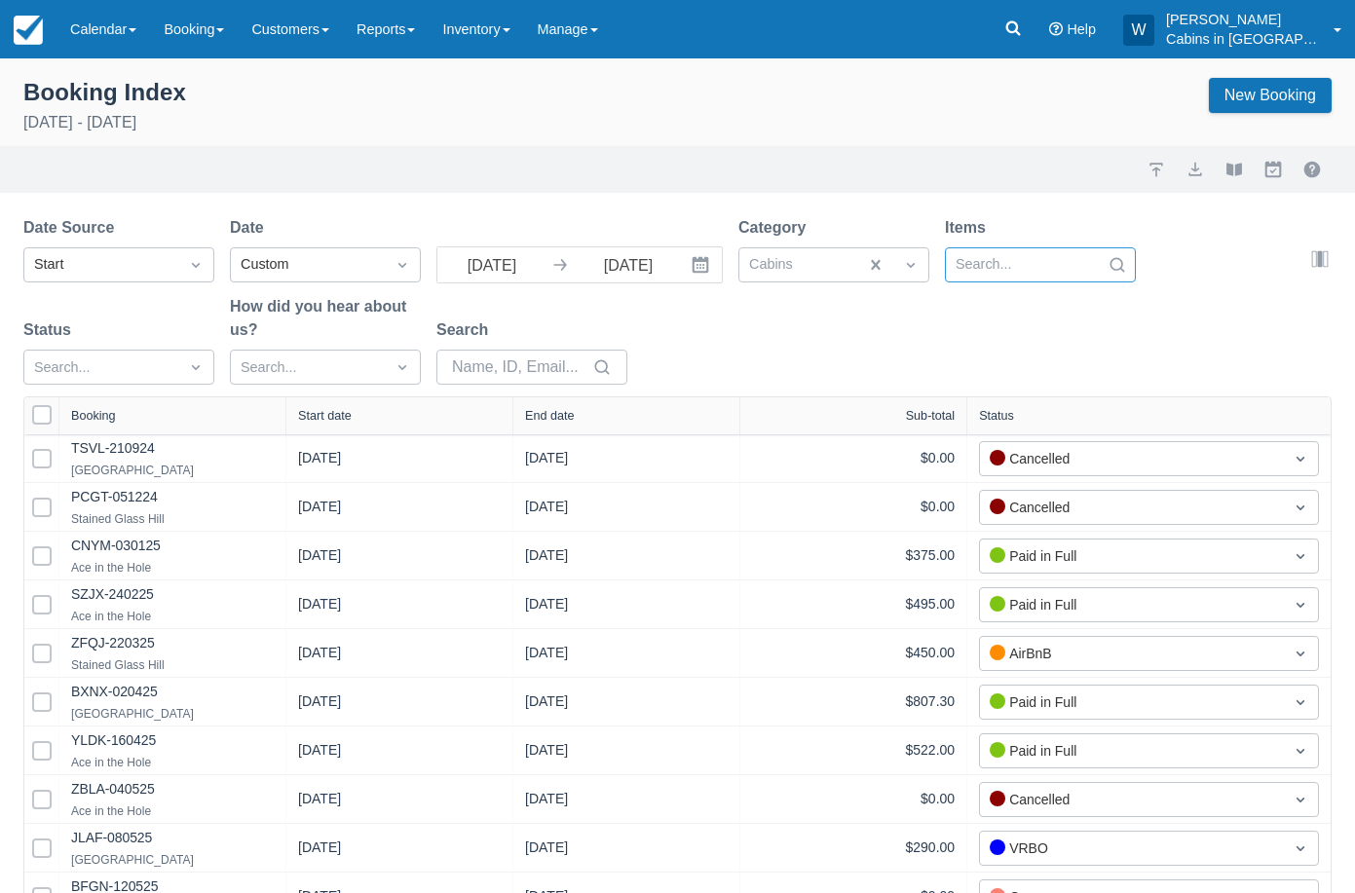
click at [1030, 268] on div at bounding box center [1023, 264] width 134 height 25
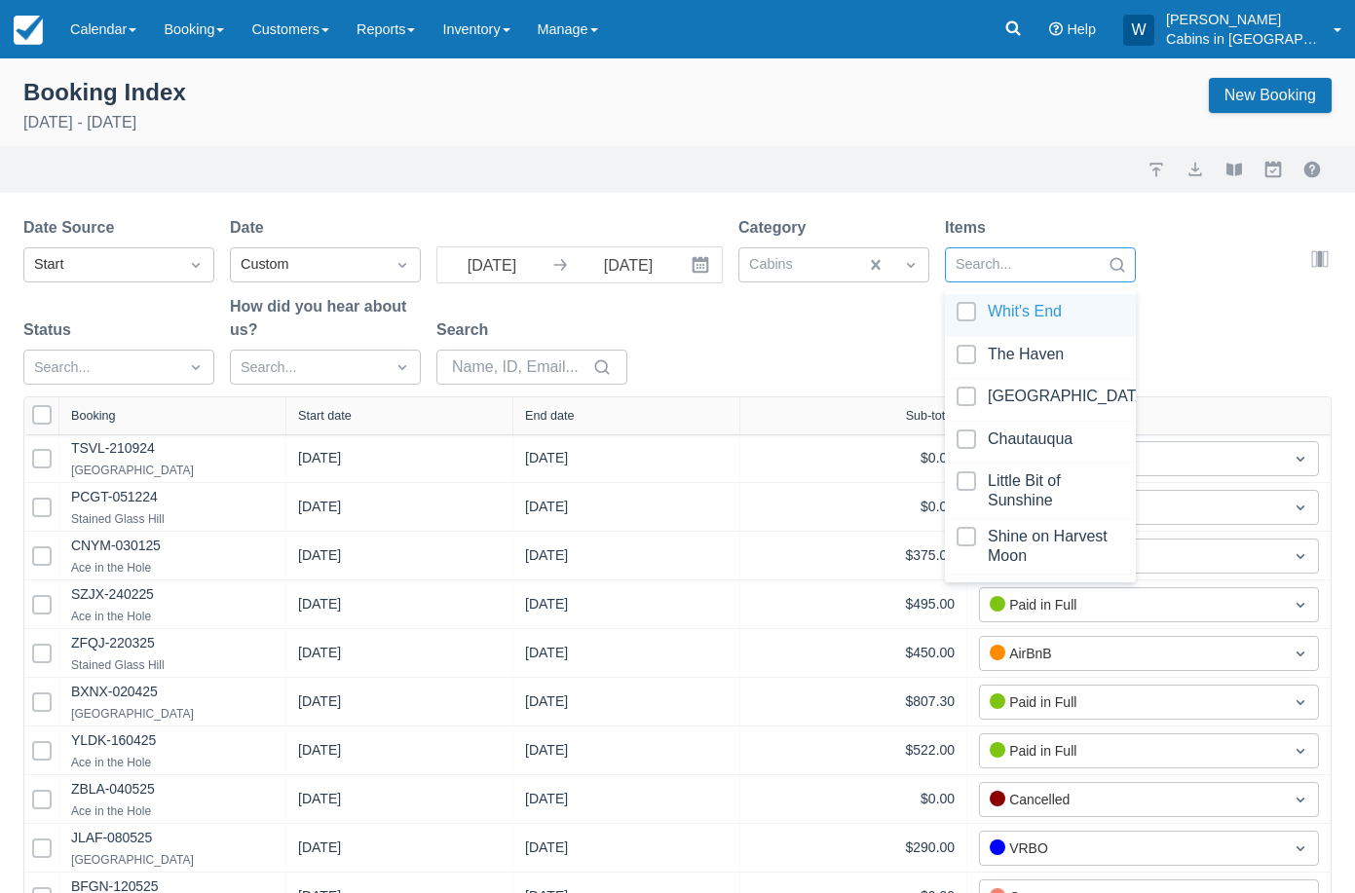
click at [969, 305] on div at bounding box center [1041, 315] width 168 height 26
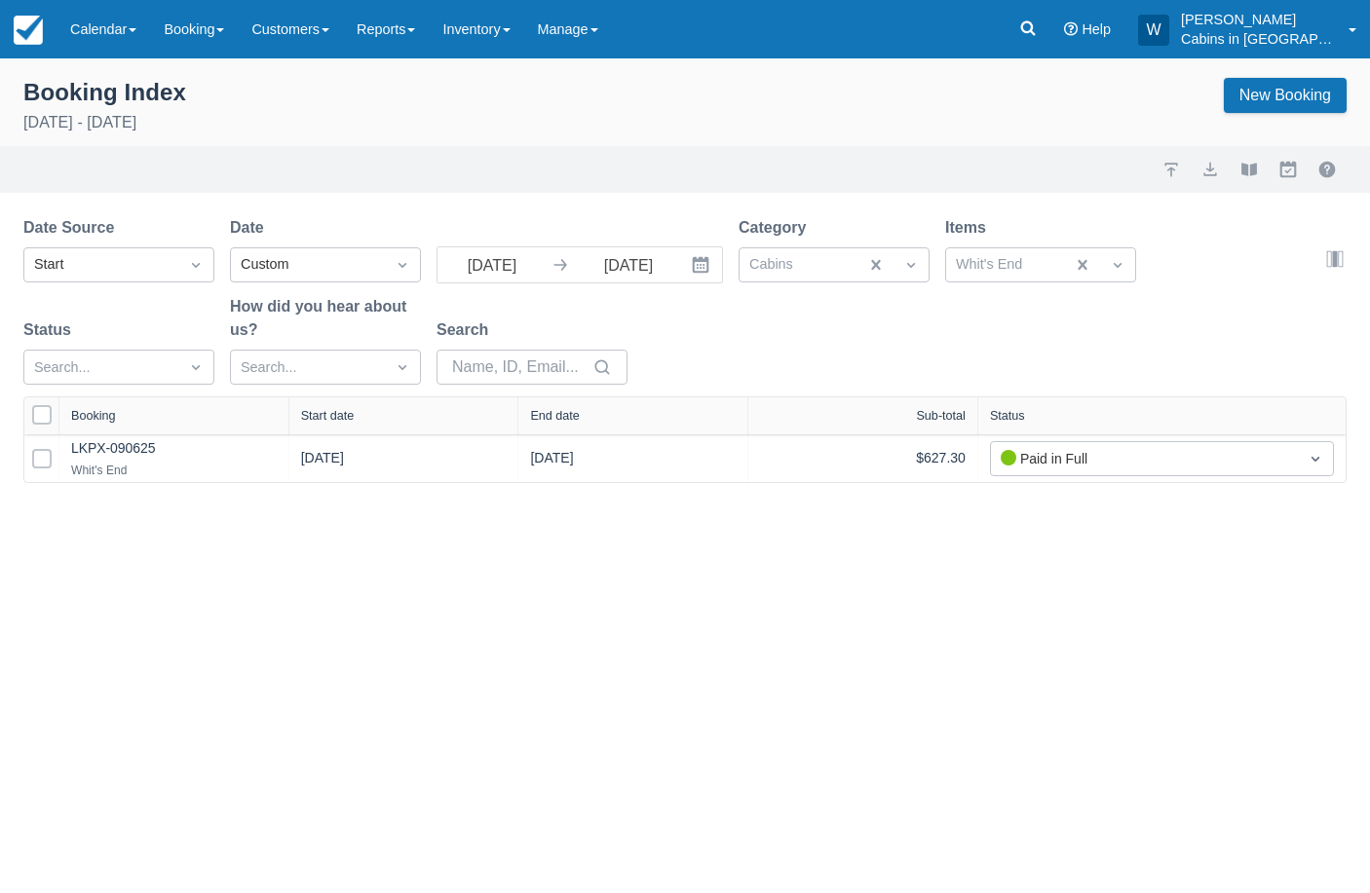
click at [754, 349] on div "Date Source Start Date Custom 09/01/25 Navigate forward to interact with the ca…" at bounding box center [673, 306] width 1300 height 180
select select "25"
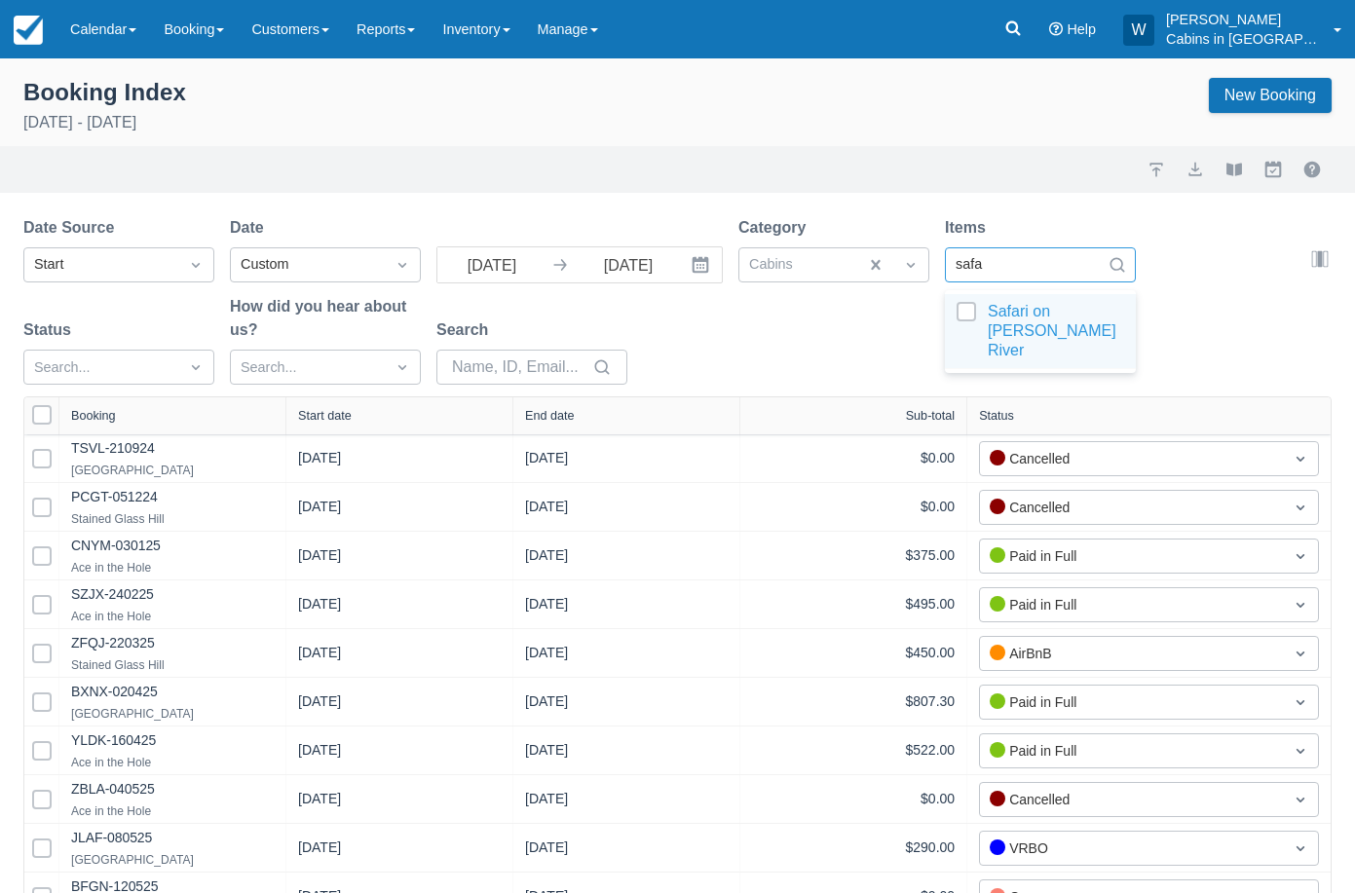
type input "safar"
click at [968, 307] on div at bounding box center [1041, 331] width 168 height 58
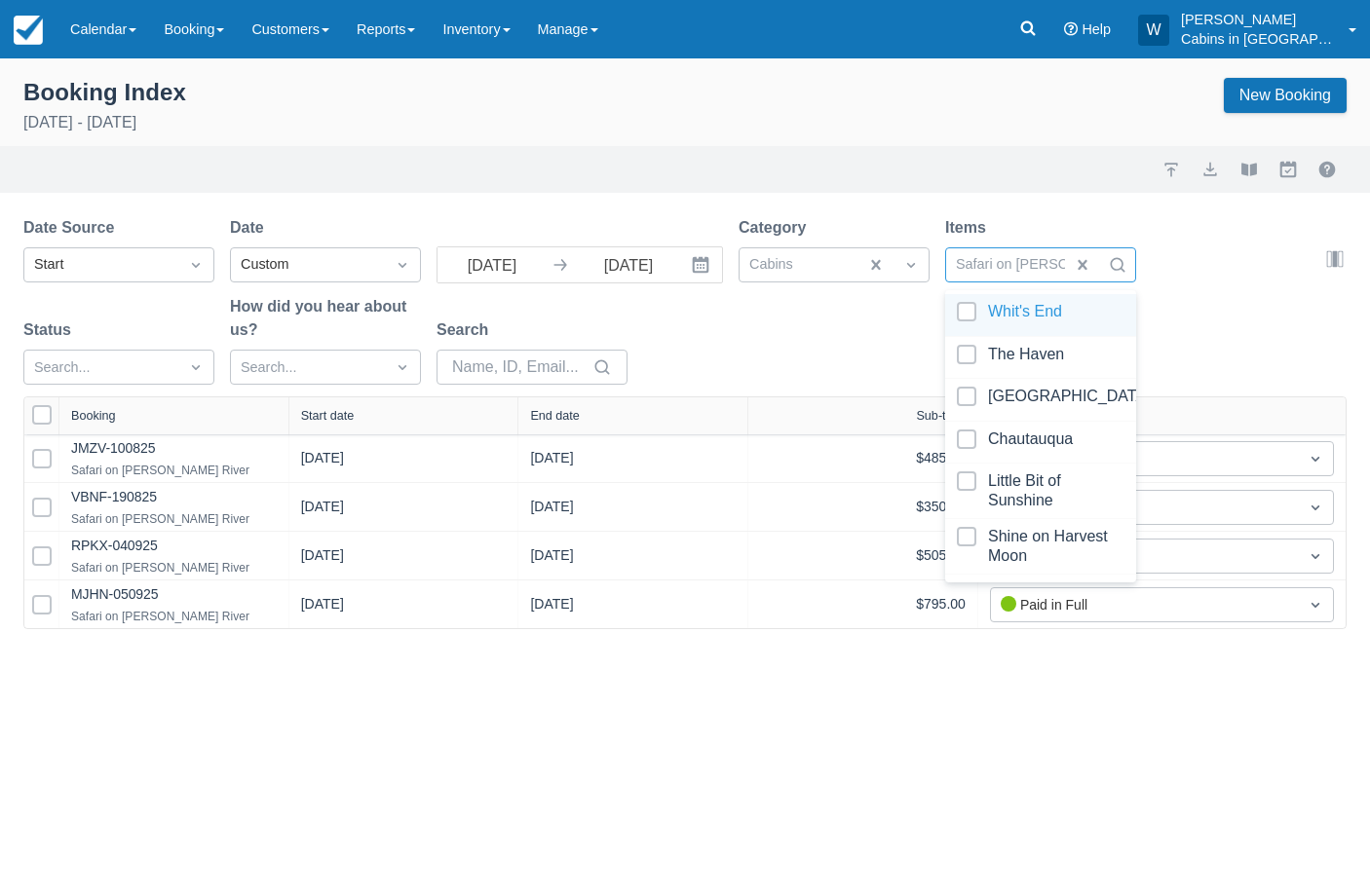
click at [822, 338] on div "Date Source Start Date Custom 09/01/25 Navigate forward to interact with the ca…" at bounding box center [673, 306] width 1300 height 180
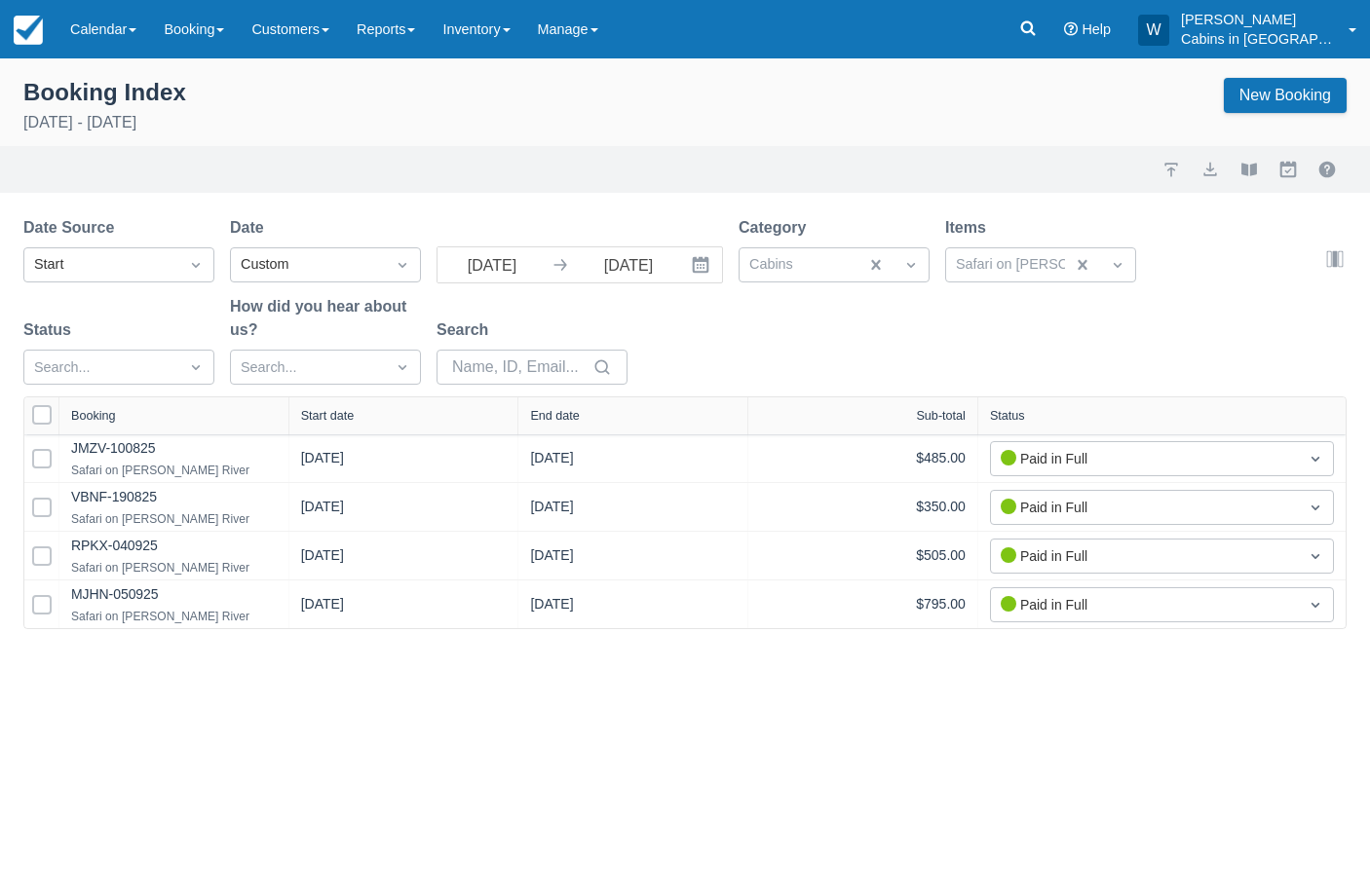
click at [343, 414] on div "Start date" at bounding box center [328, 416] width 54 height 14
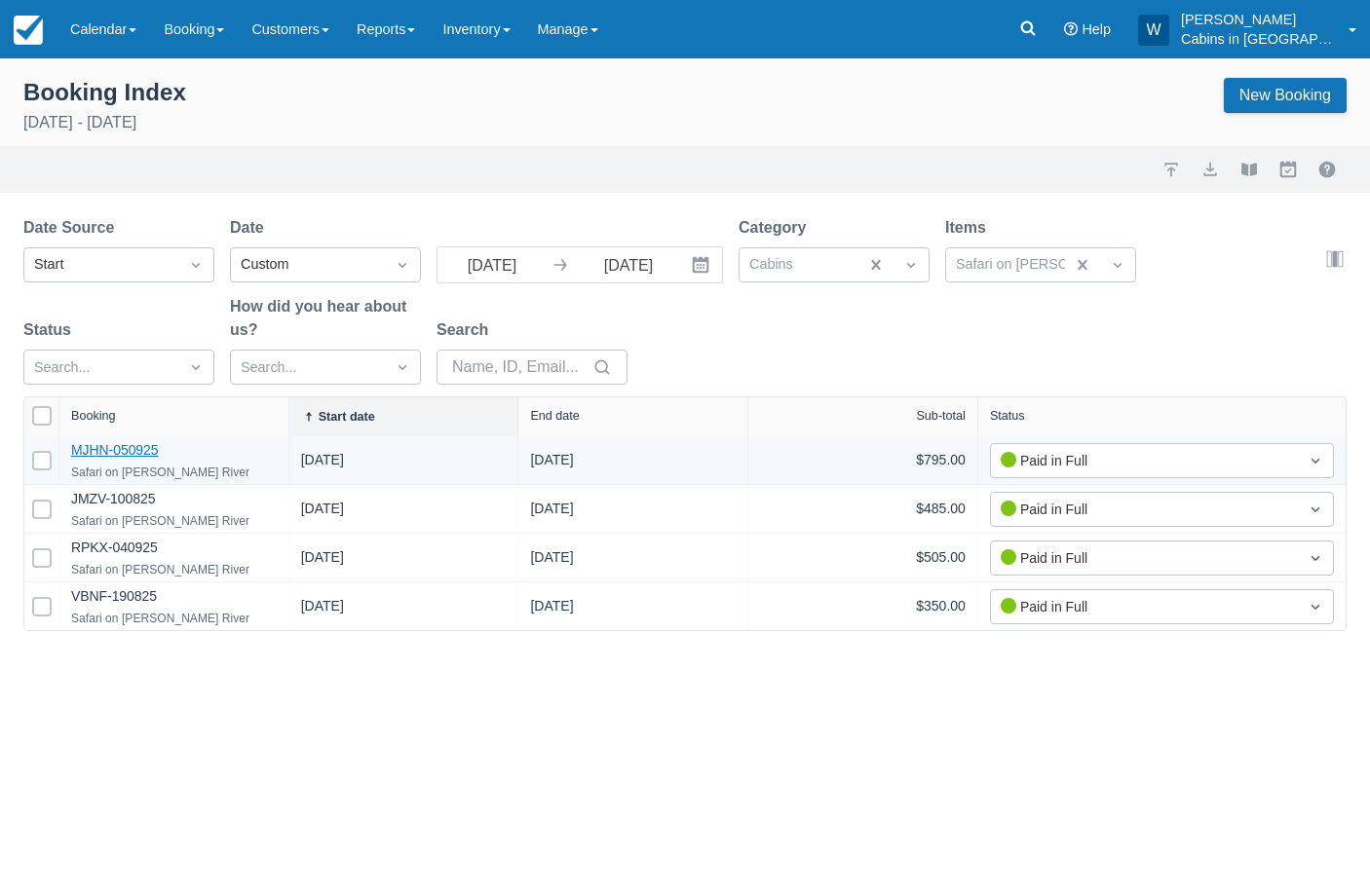
click at [132, 450] on link "MJHN-050925" at bounding box center [115, 450] width 88 height 16
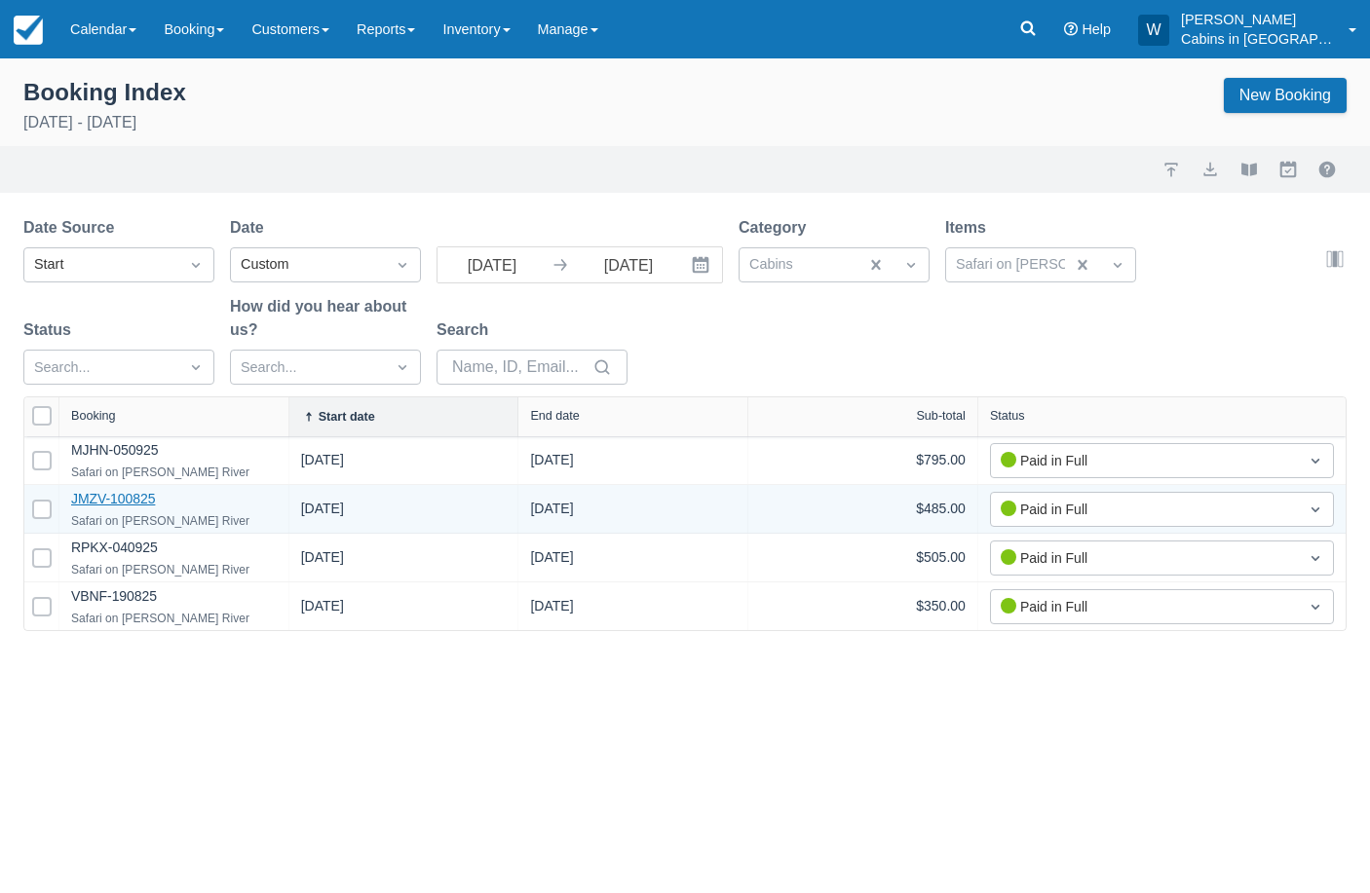
click at [124, 501] on link "JMZV-100825" at bounding box center [113, 499] width 84 height 16
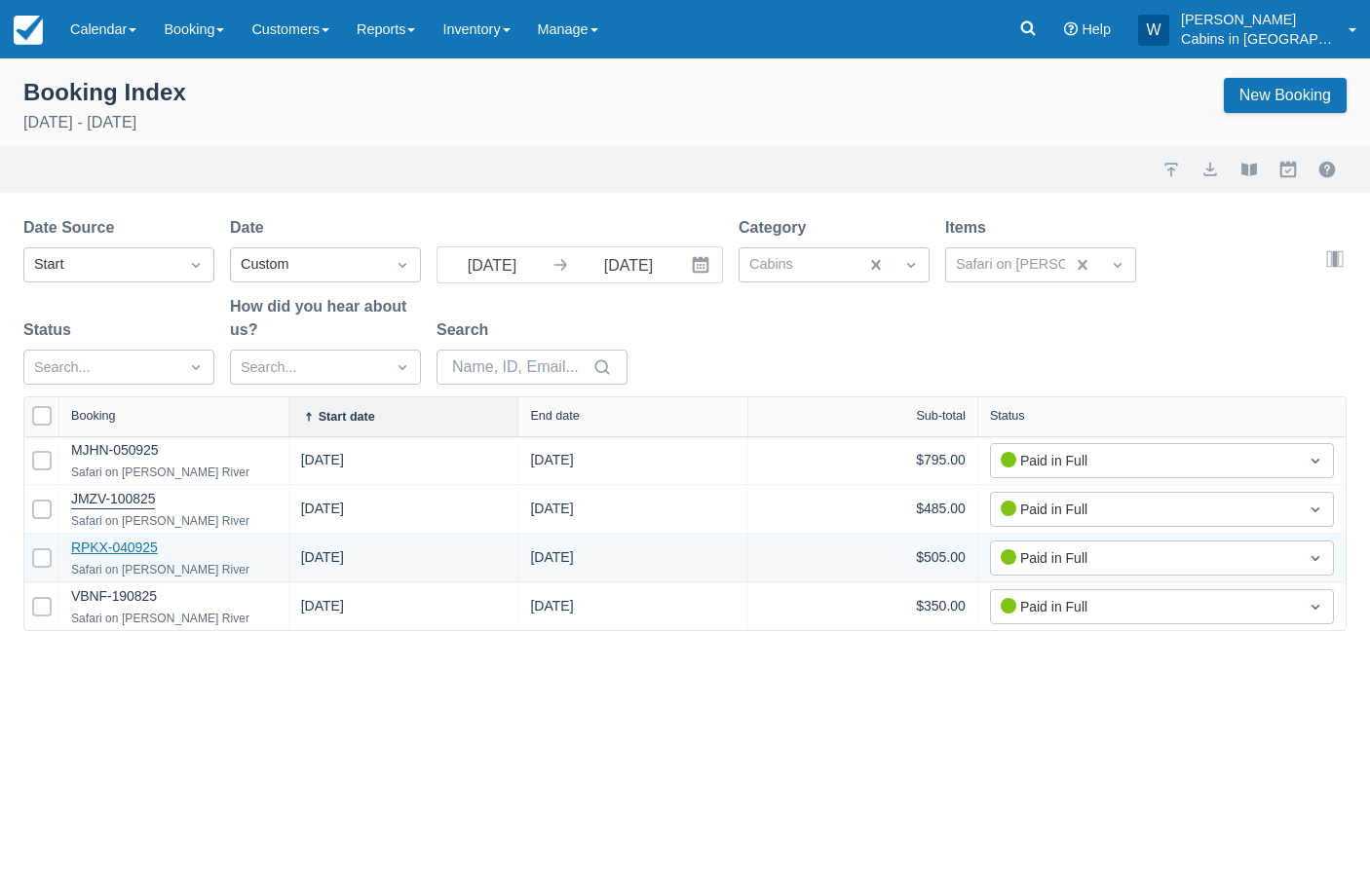
click at [129, 543] on link "RPKX-040925" at bounding box center [114, 548] width 87 height 16
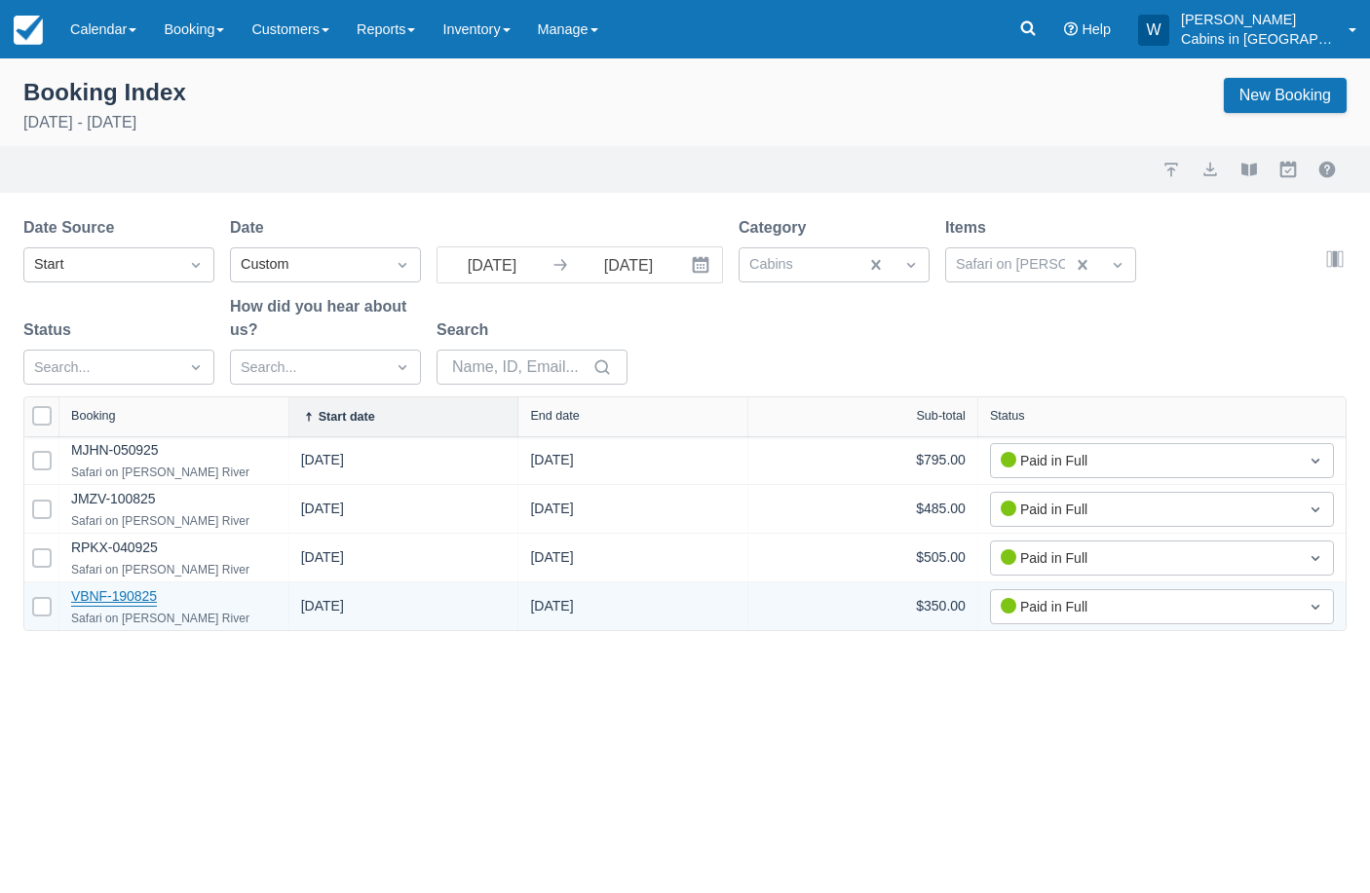
click at [110, 596] on link "VBNF-190825" at bounding box center [114, 598] width 86 height 19
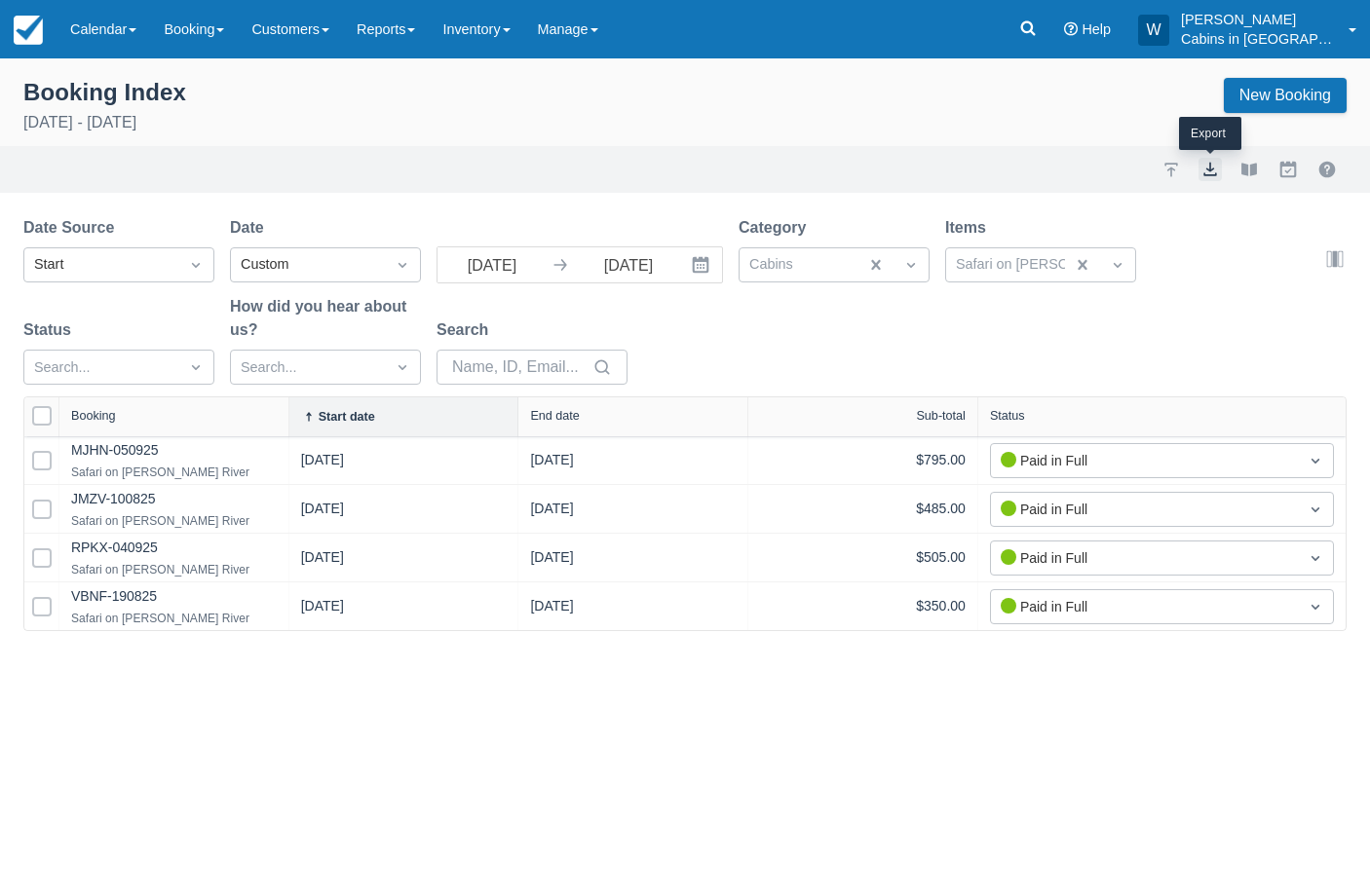
click at [1205, 167] on button "export" at bounding box center [1209, 169] width 23 height 23
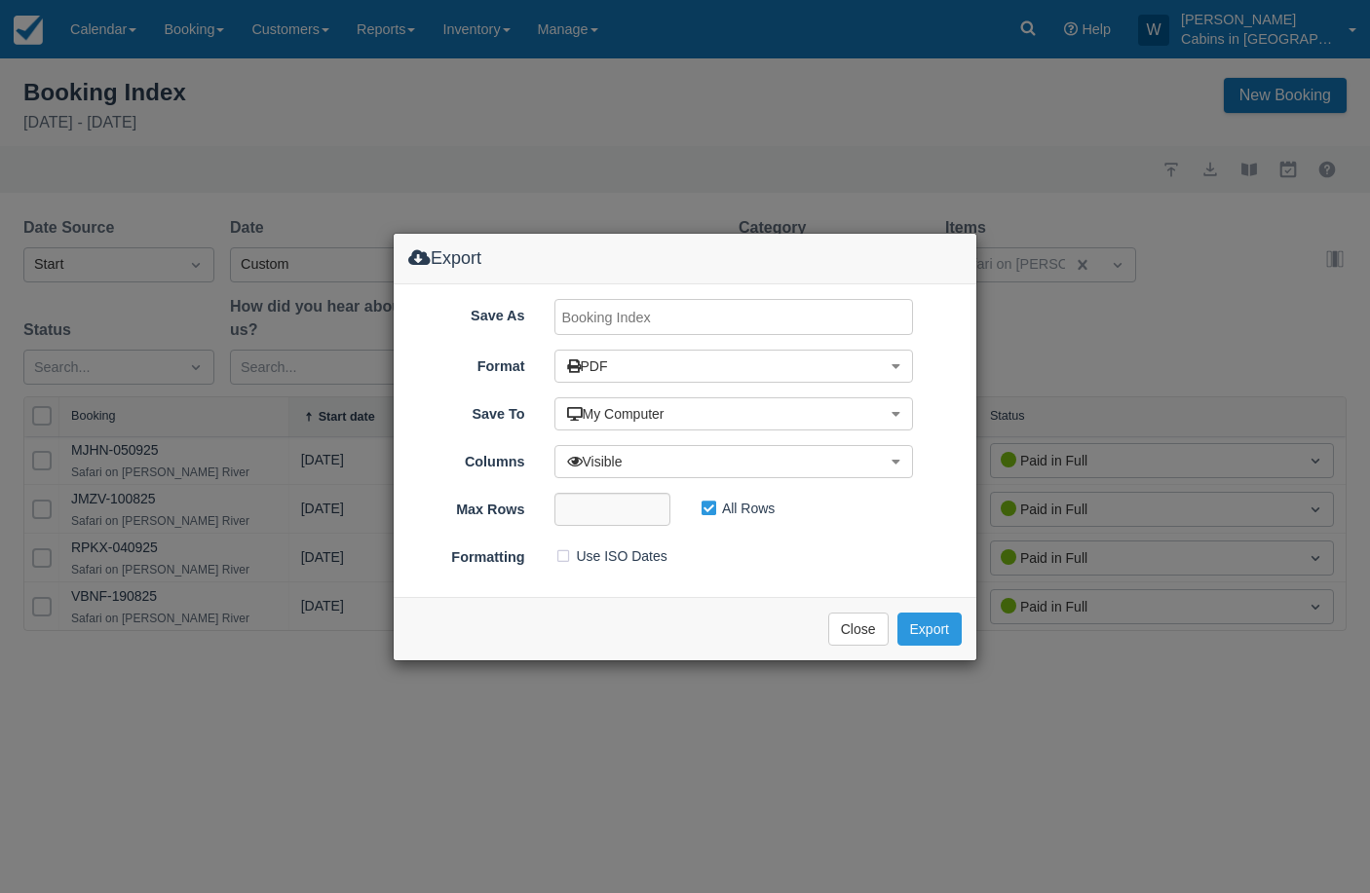
click at [658, 316] on input "Save As" at bounding box center [734, 317] width 360 height 36
type input "SAFARI, SEPT 2025"
click at [924, 632] on button "Export" at bounding box center [929, 629] width 64 height 33
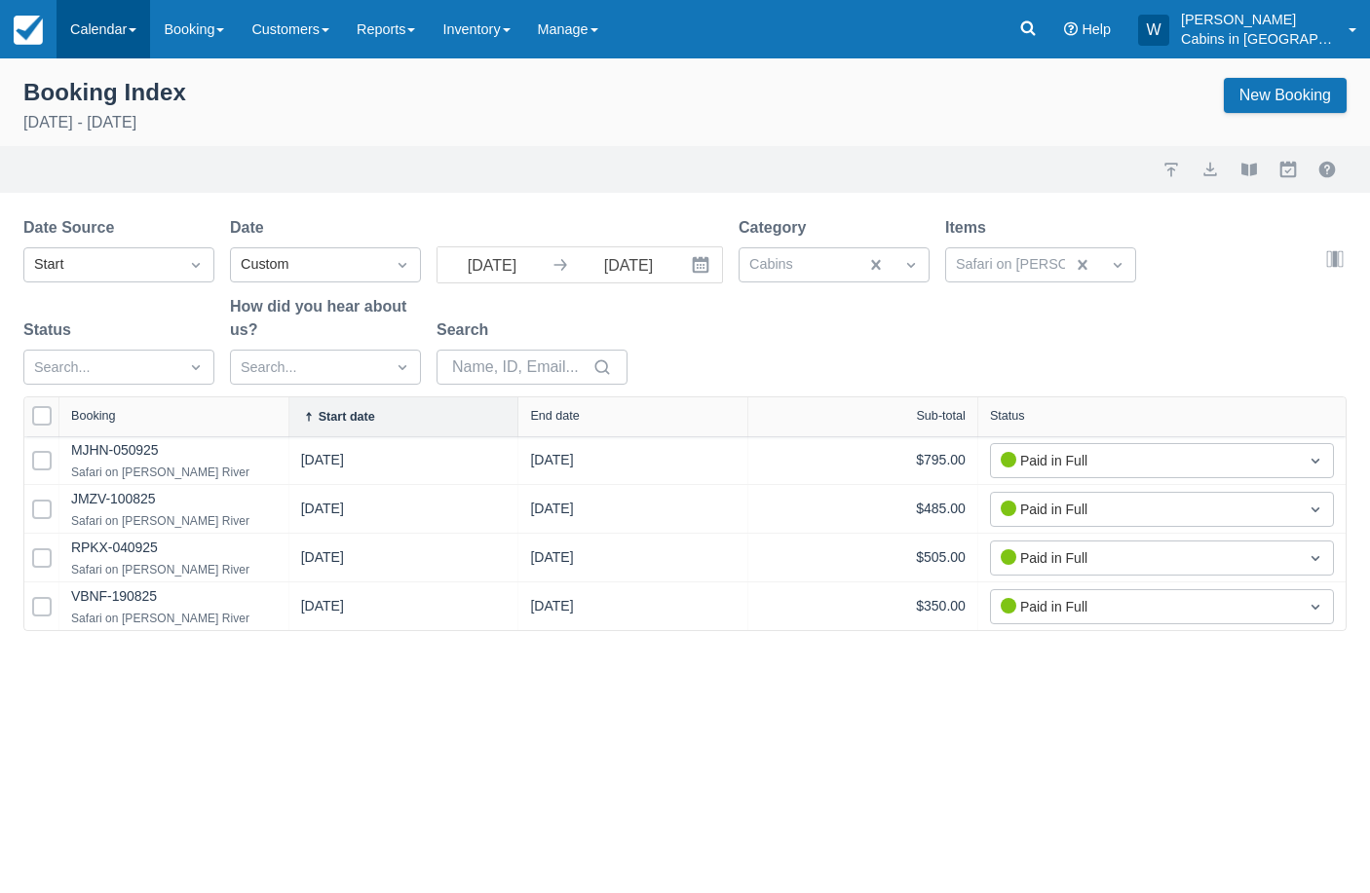
click at [124, 17] on link "Calendar" at bounding box center [104, 29] width 94 height 58
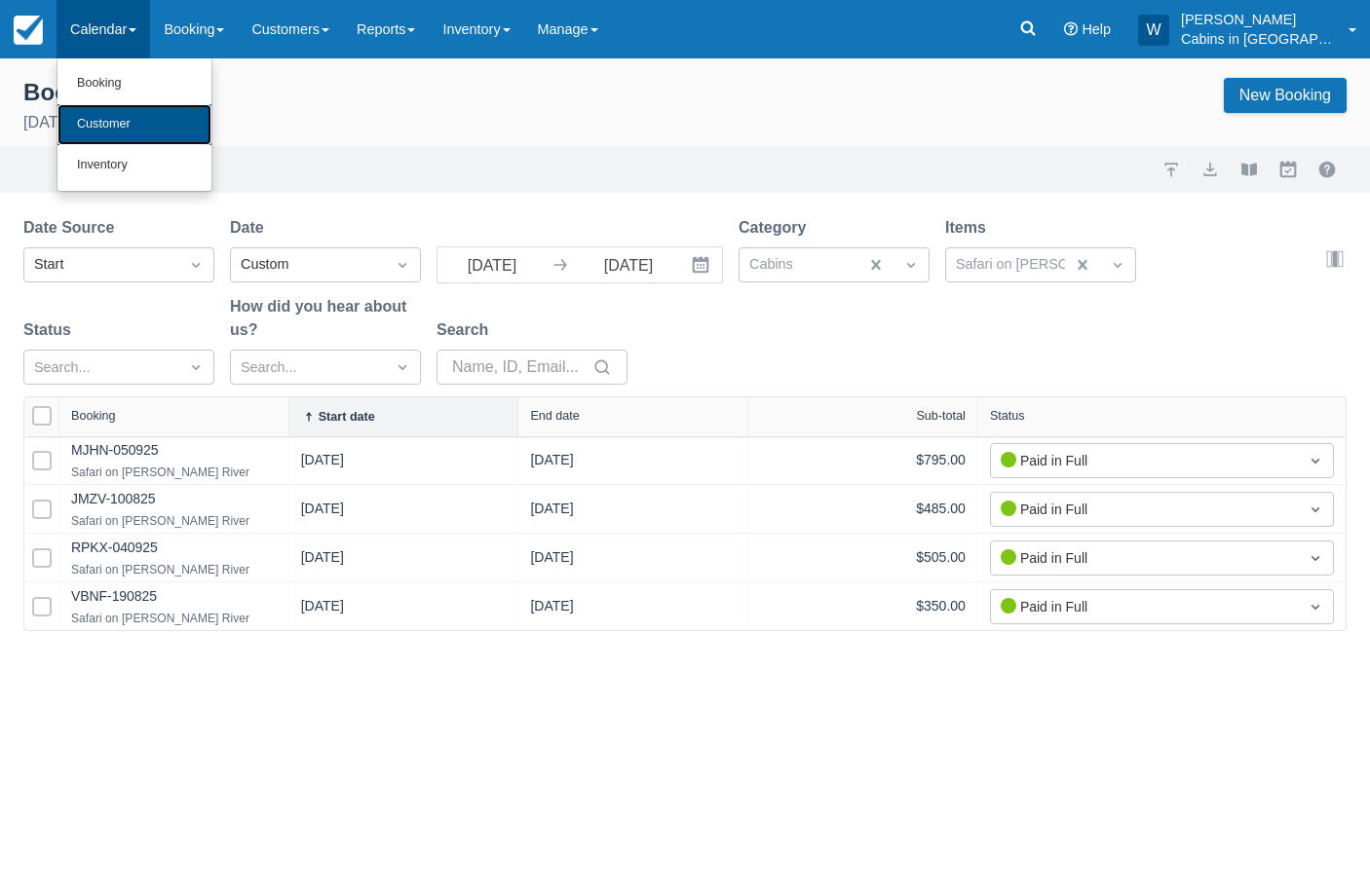
click at [113, 120] on link "Customer" at bounding box center [134, 124] width 154 height 41
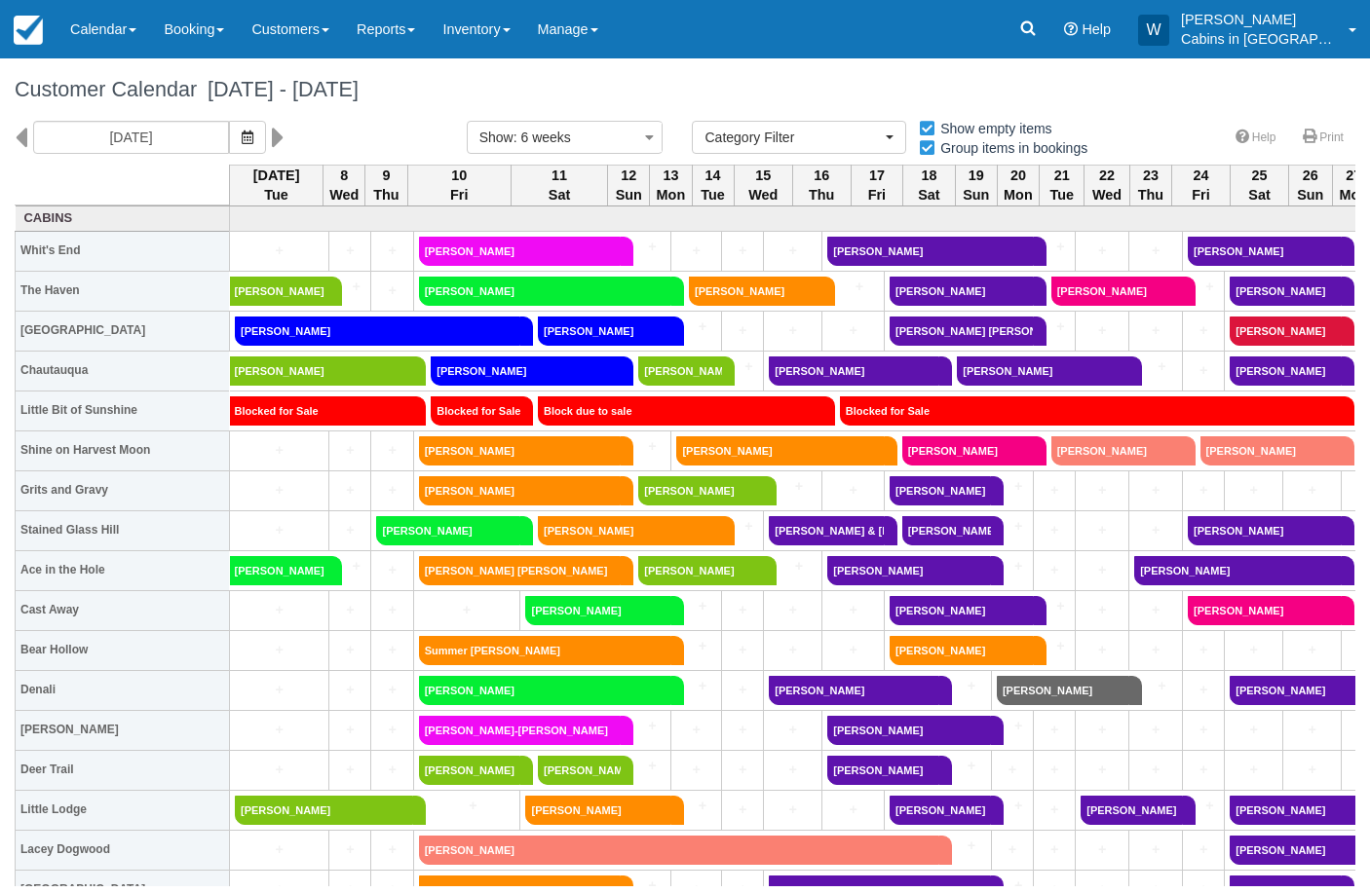
select select
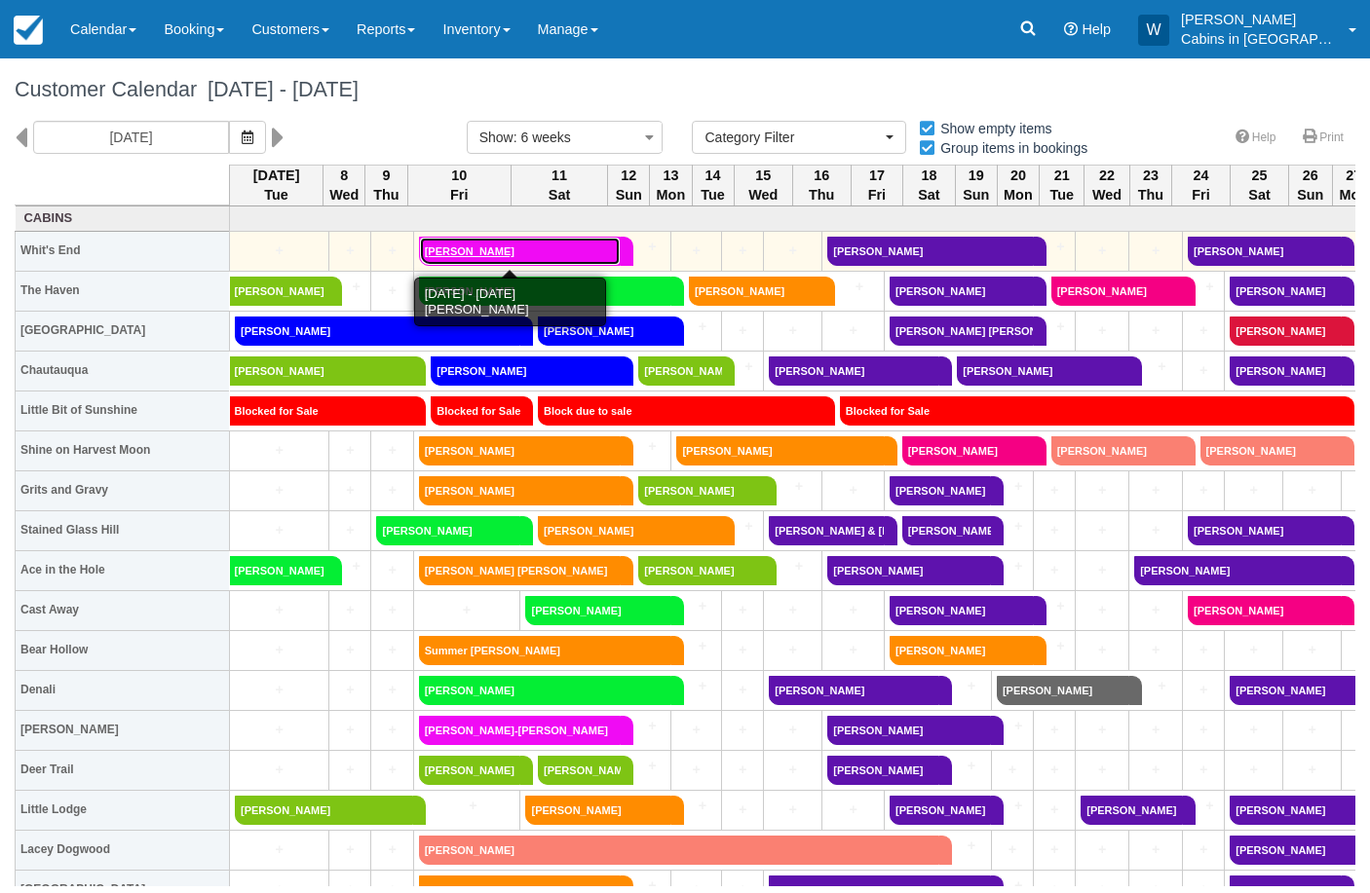
click at [492, 255] on link "RONALD CARSON" at bounding box center [520, 251] width 203 height 29
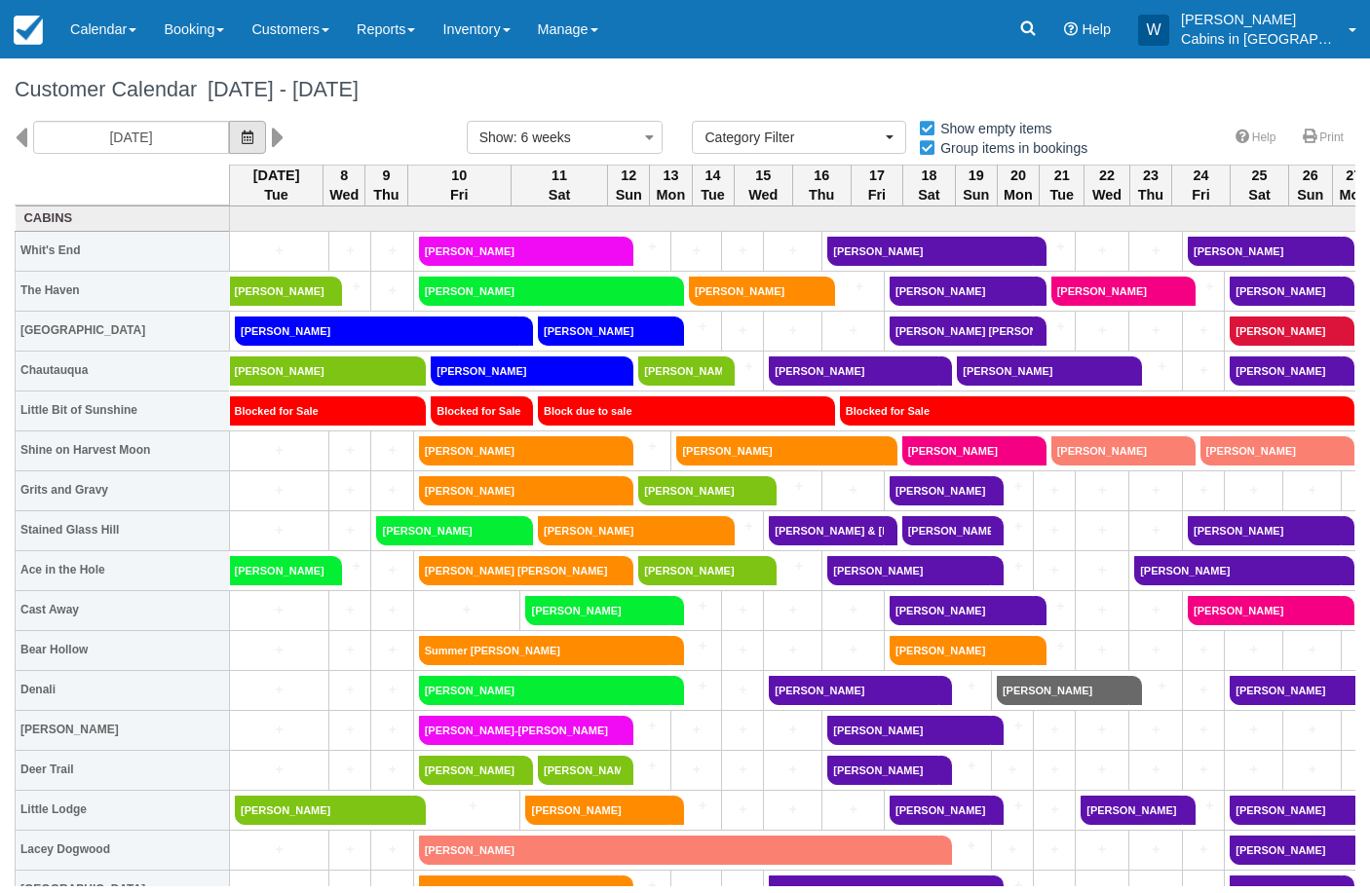
click at [229, 140] on button "button" at bounding box center [247, 137] width 37 height 33
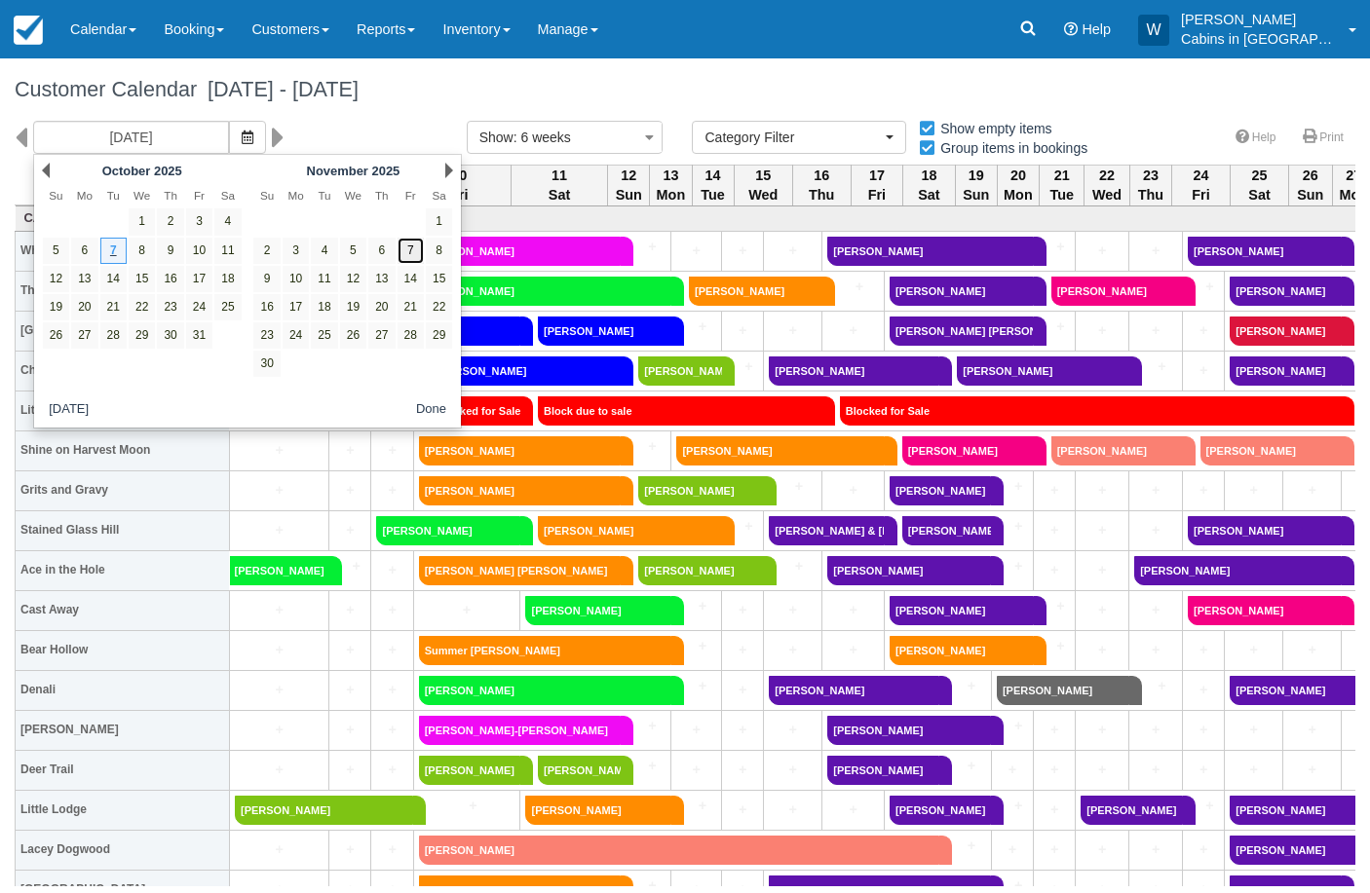
click at [409, 247] on link "7" at bounding box center [411, 251] width 26 height 26
type input "11/07/25"
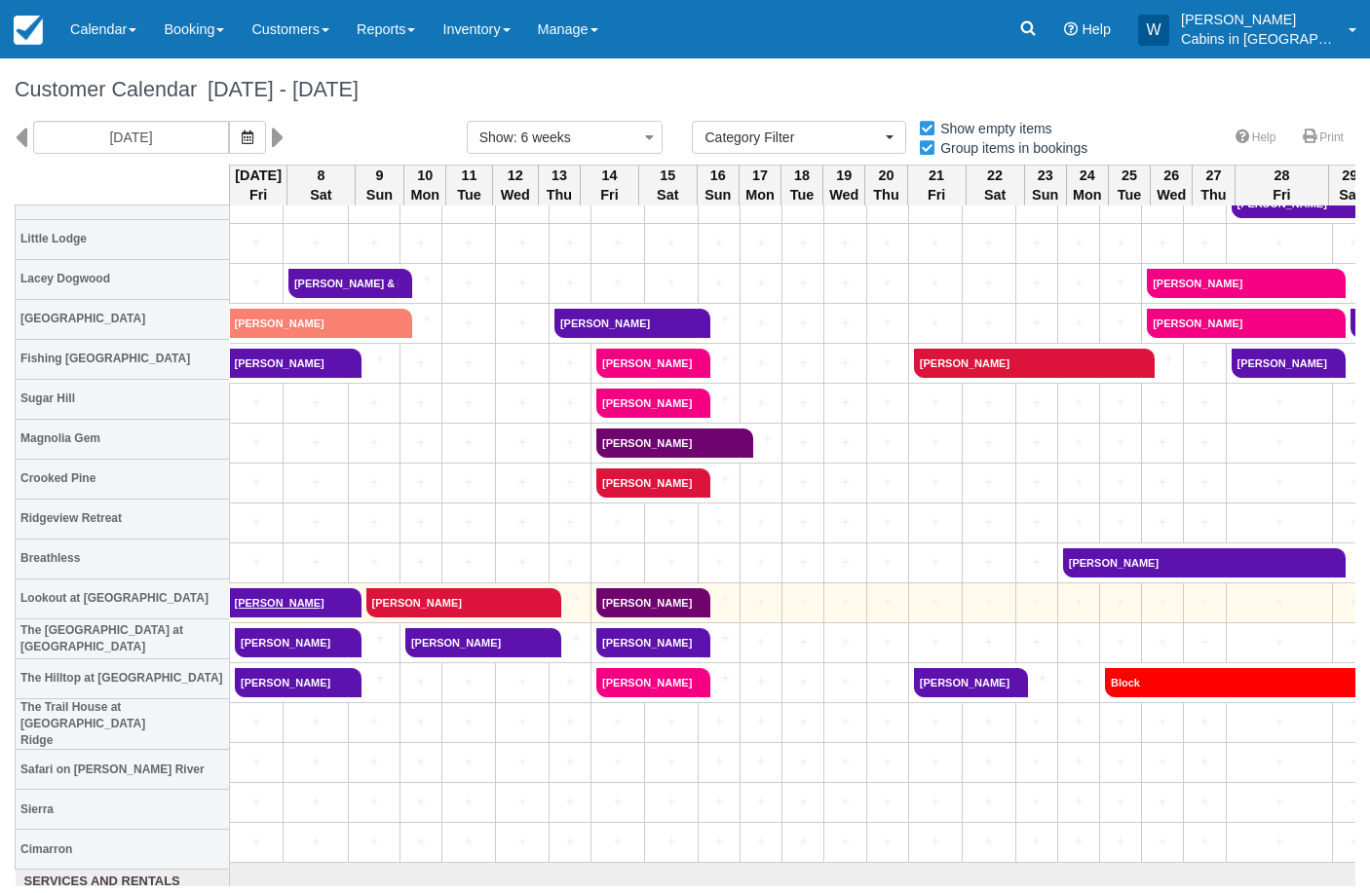
scroll to position [571, 0]
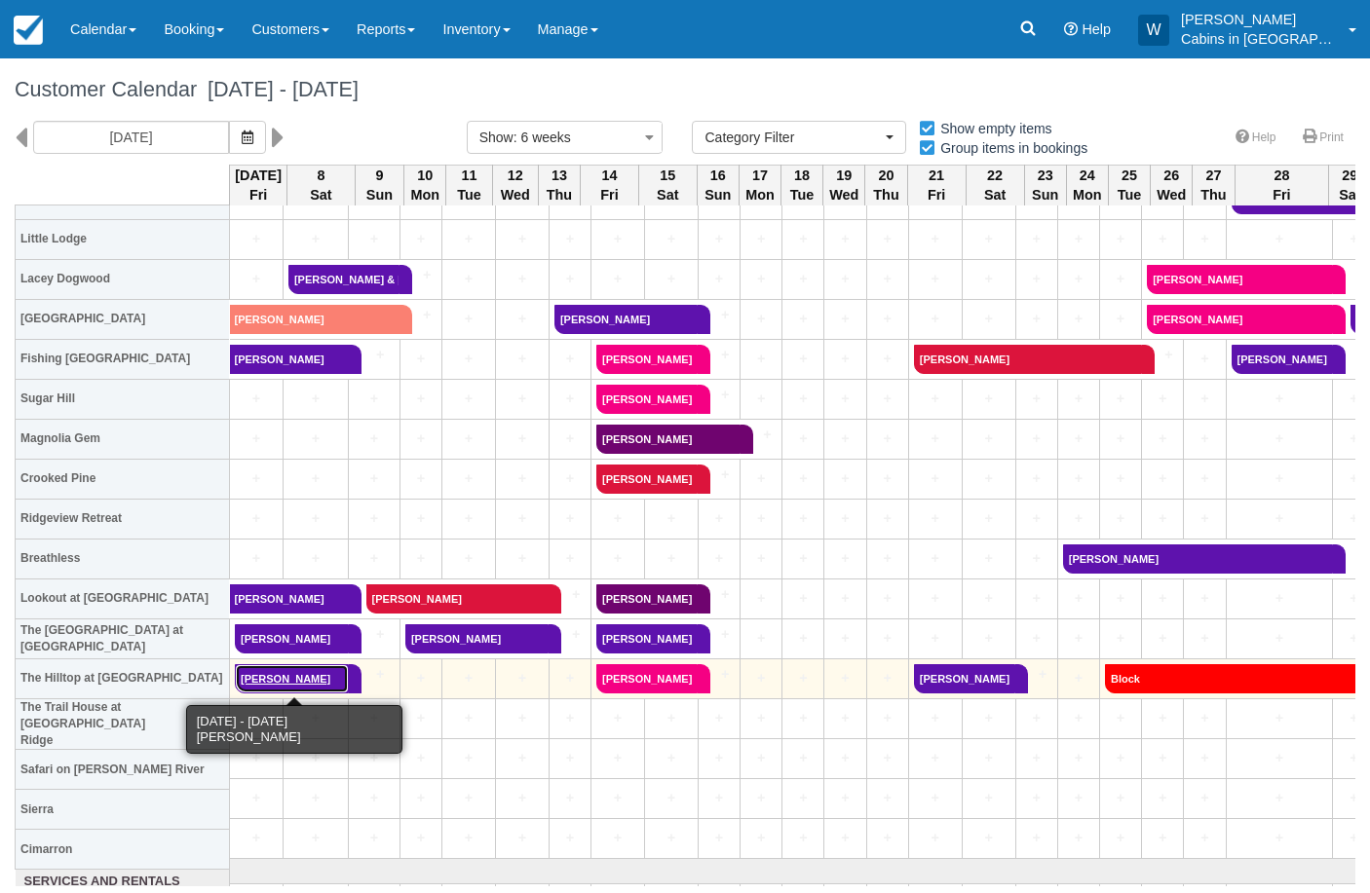
click at [301, 682] on link "[PERSON_NAME]" at bounding box center [292, 679] width 114 height 29
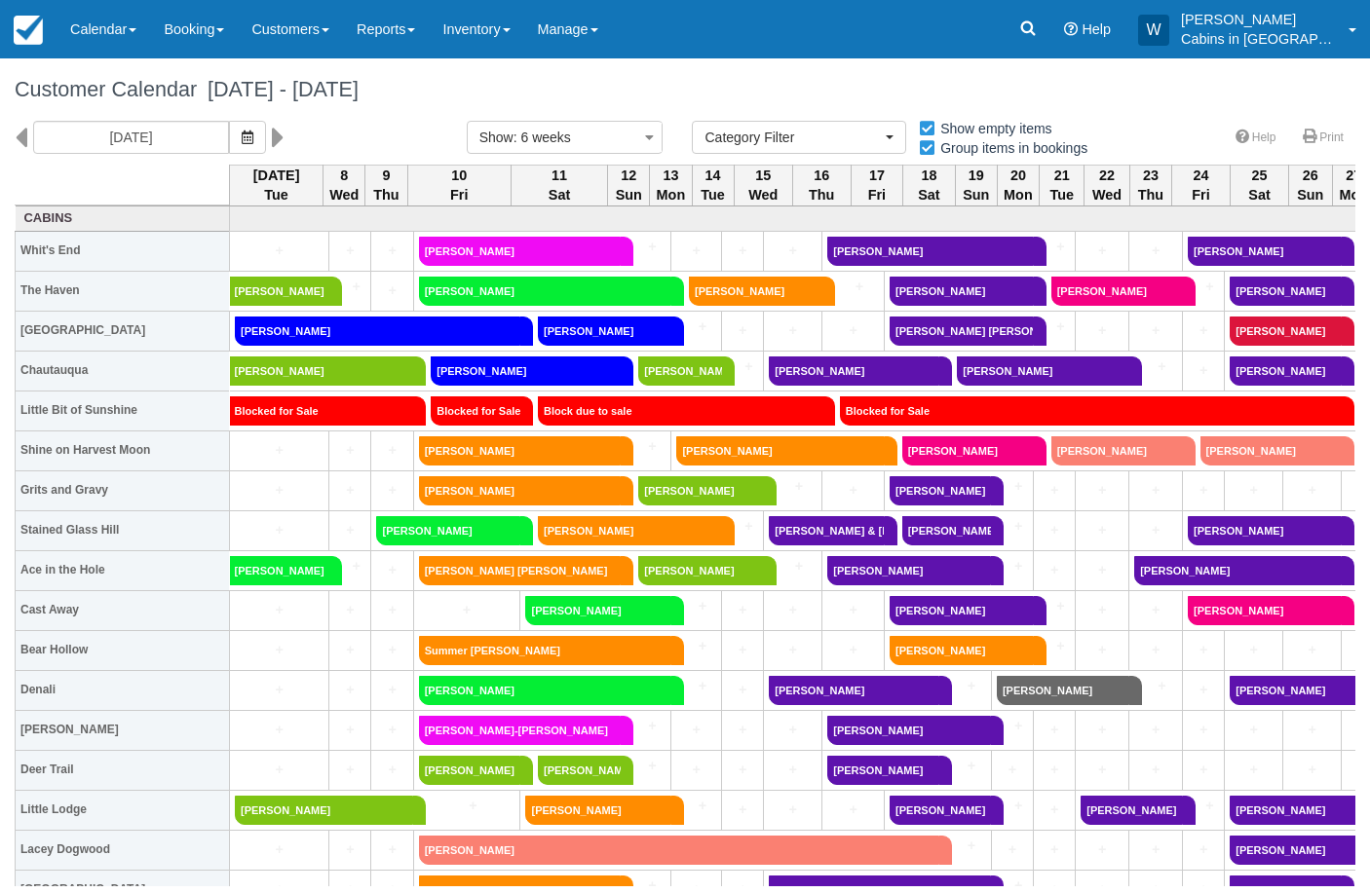
select select
